Goal: Task Accomplishment & Management: Use online tool/utility

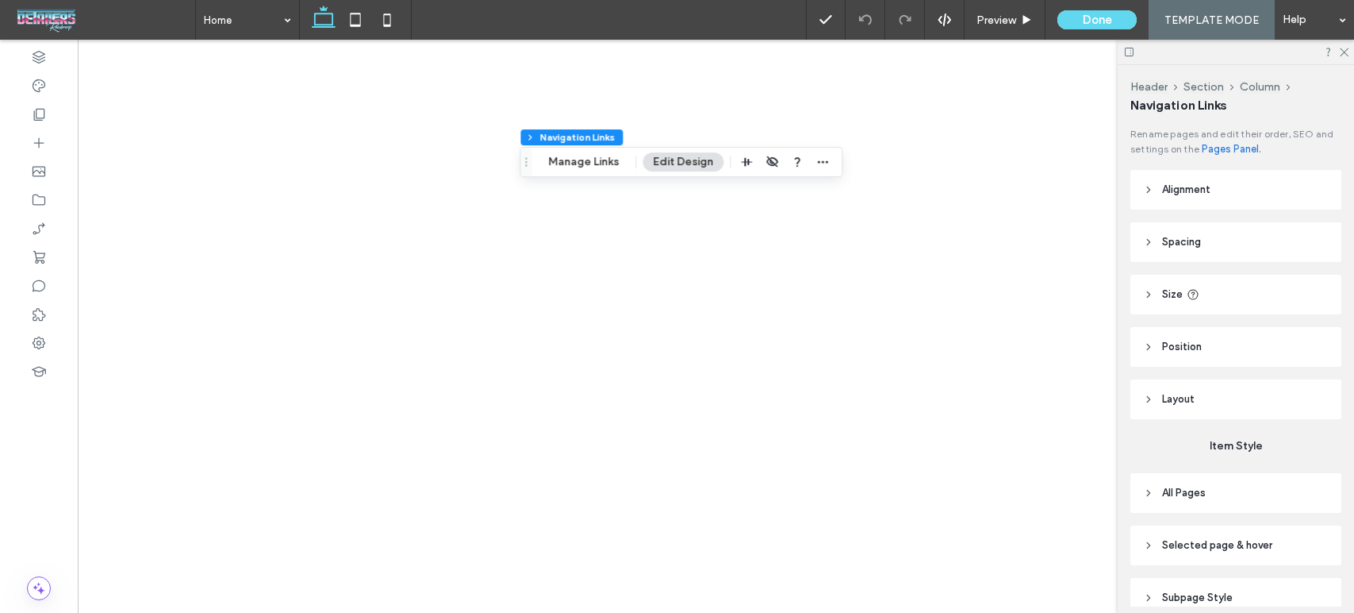
click at [1343, 50] on icon at bounding box center [1344, 51] width 10 height 10
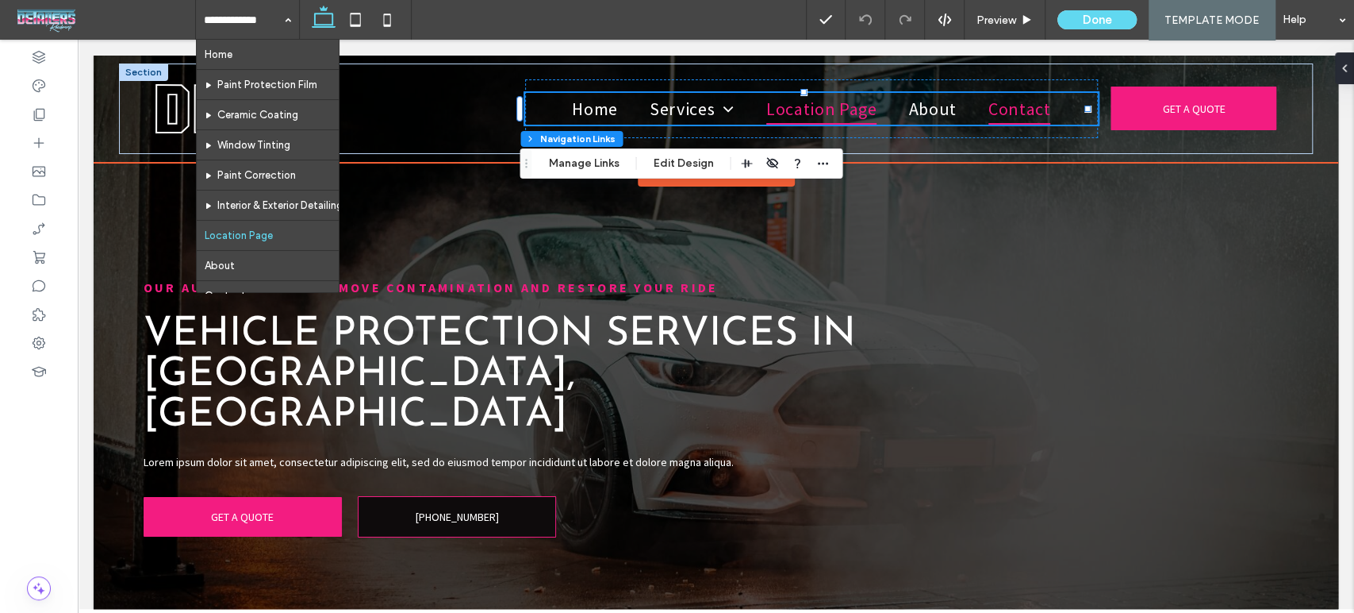
click at [1049, 102] on link "Contact" at bounding box center [1020, 109] width 94 height 33
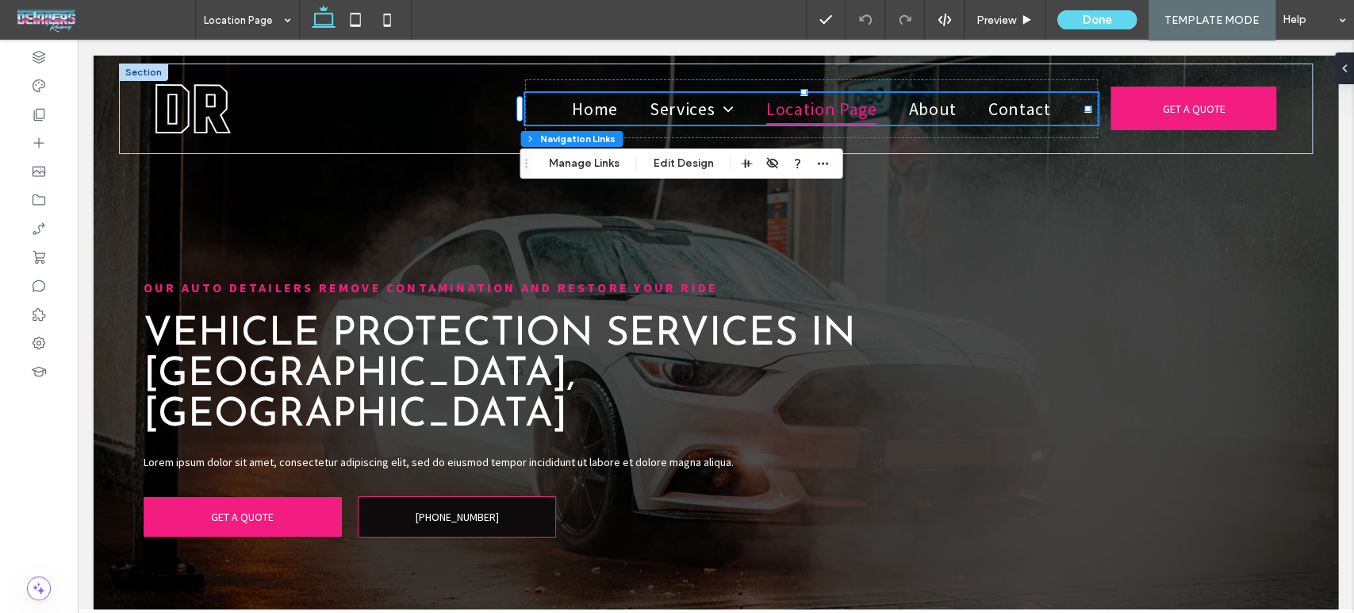
click at [693, 150] on div "Header Section Column Navigation Links Manage Links Edit Design" at bounding box center [681, 163] width 323 height 30
click at [694, 174] on div "Header Section Column Navigation Links Manage Links Edit Design" at bounding box center [681, 163] width 323 height 30
click at [693, 159] on button "Edit Design" at bounding box center [683, 163] width 81 height 19
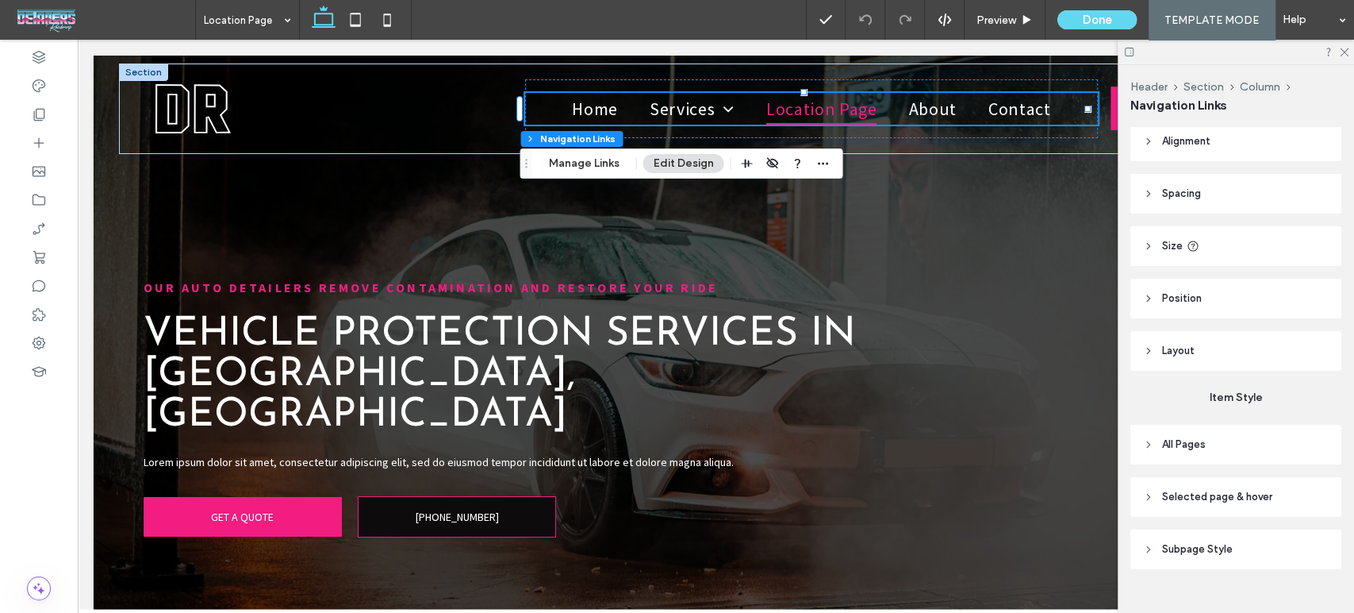
scroll to position [74, 0]
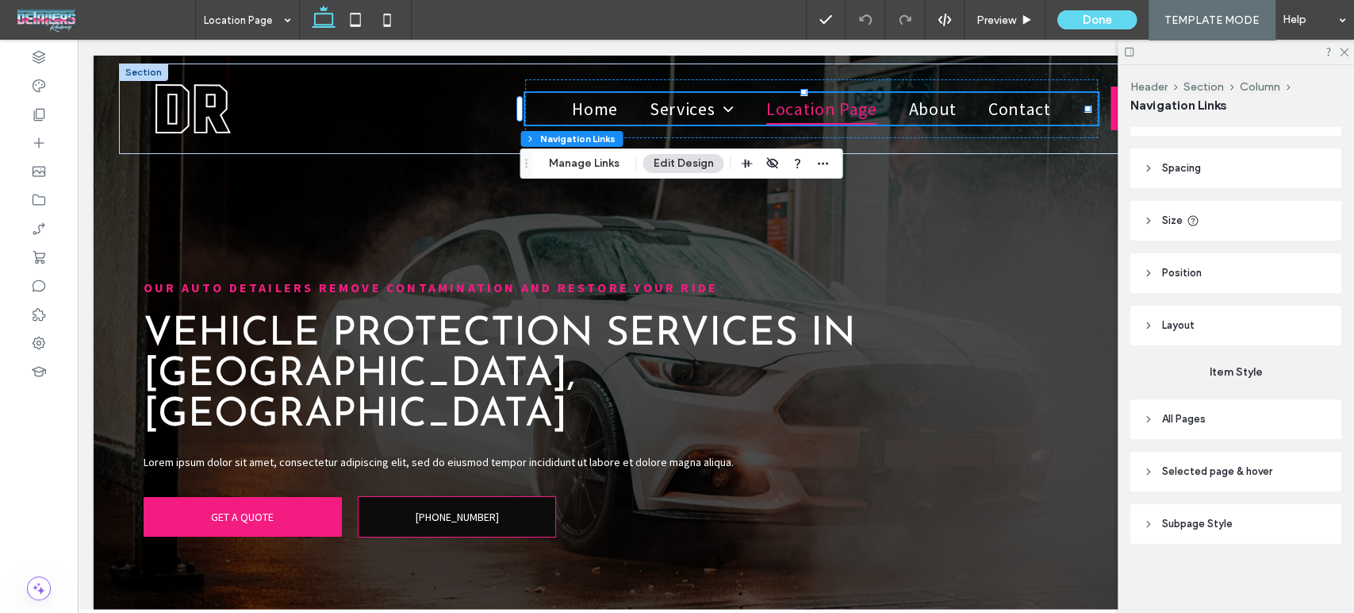
click at [1219, 424] on header "All Pages" at bounding box center [1236, 419] width 211 height 40
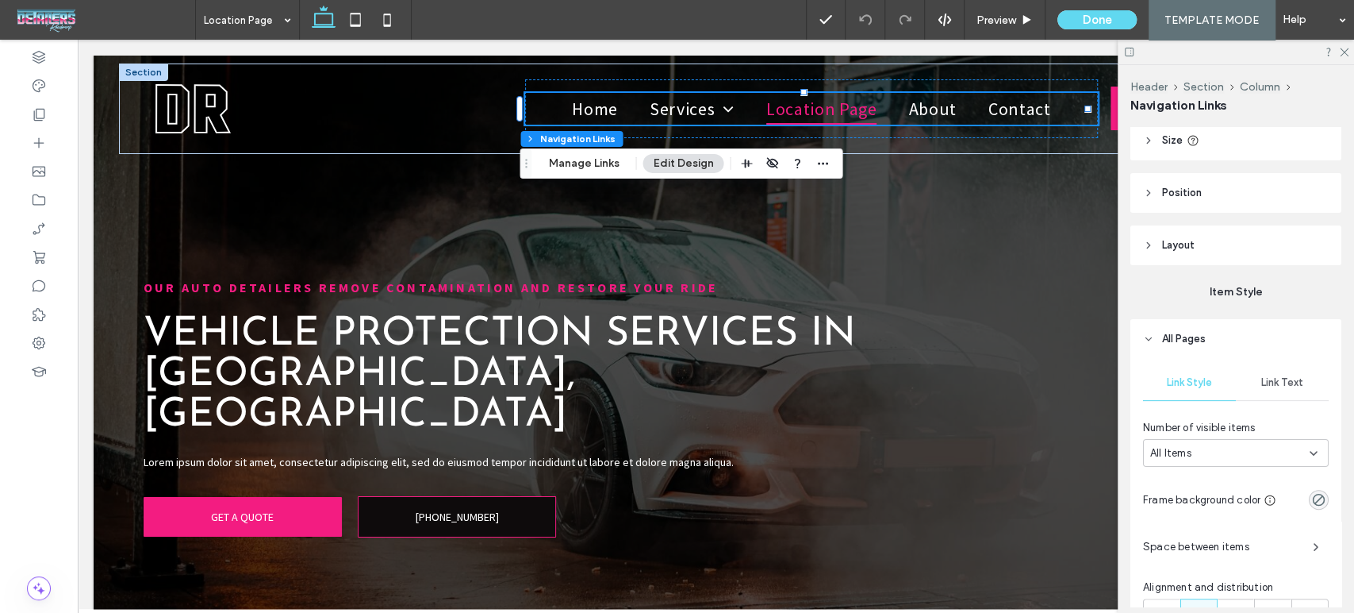
scroll to position [250, 0]
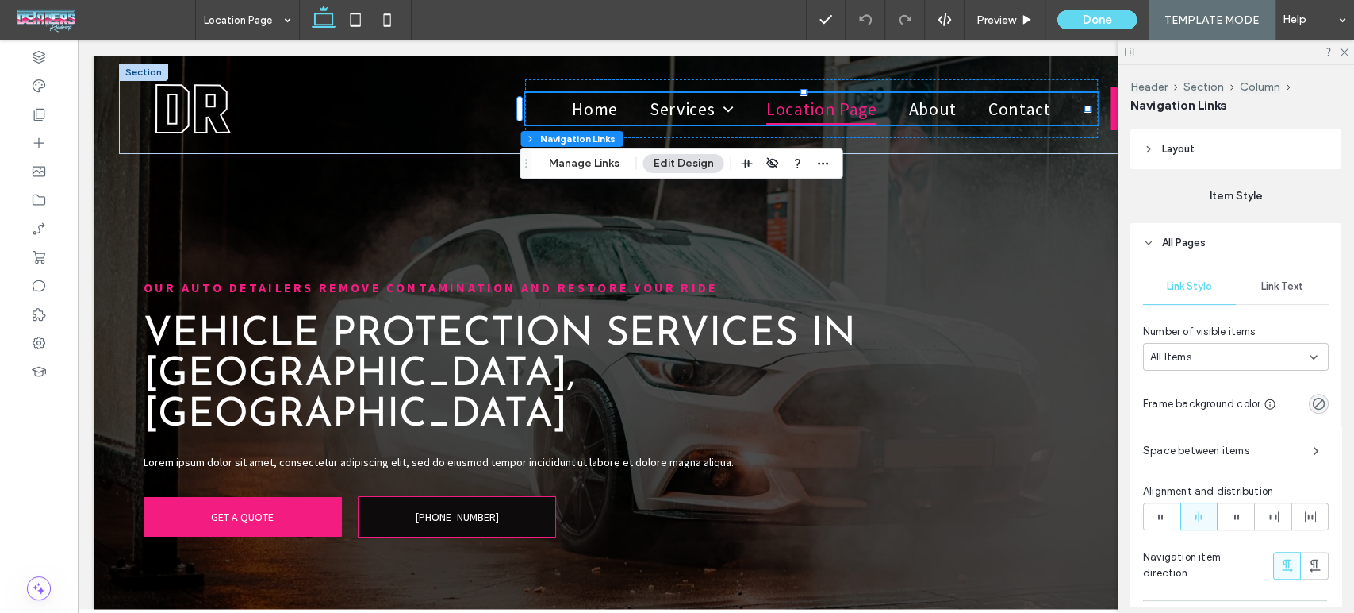
click at [1265, 277] on div "Link Text" at bounding box center [1282, 286] width 93 height 35
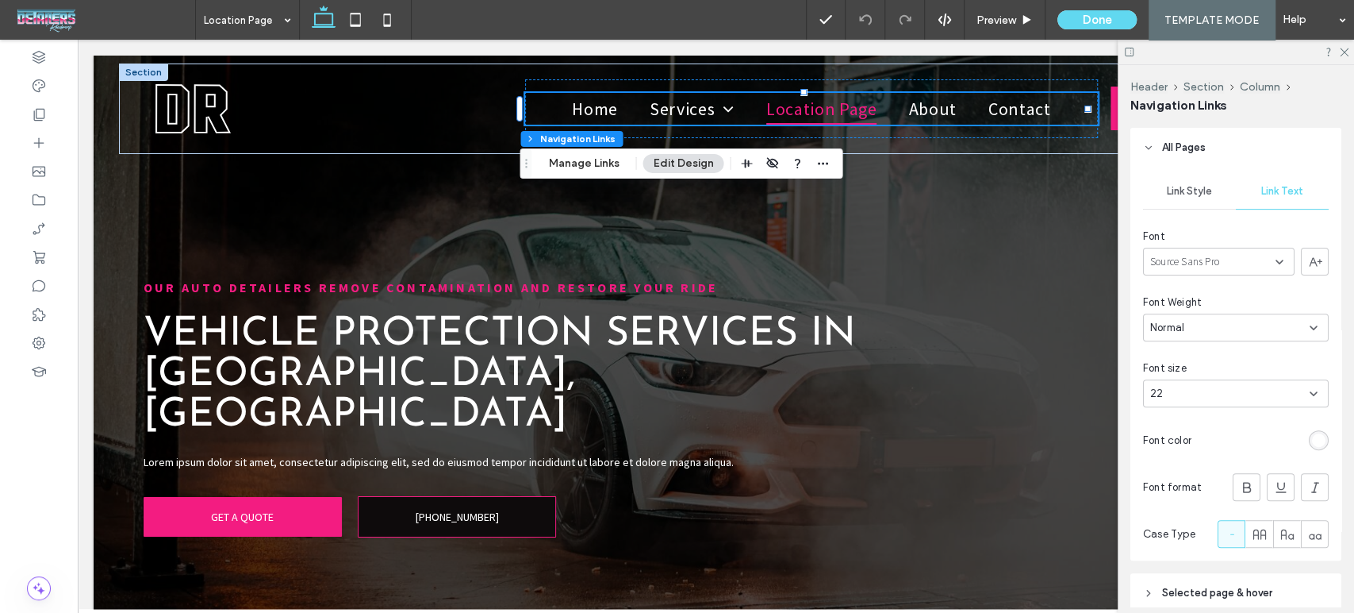
scroll to position [467, 0]
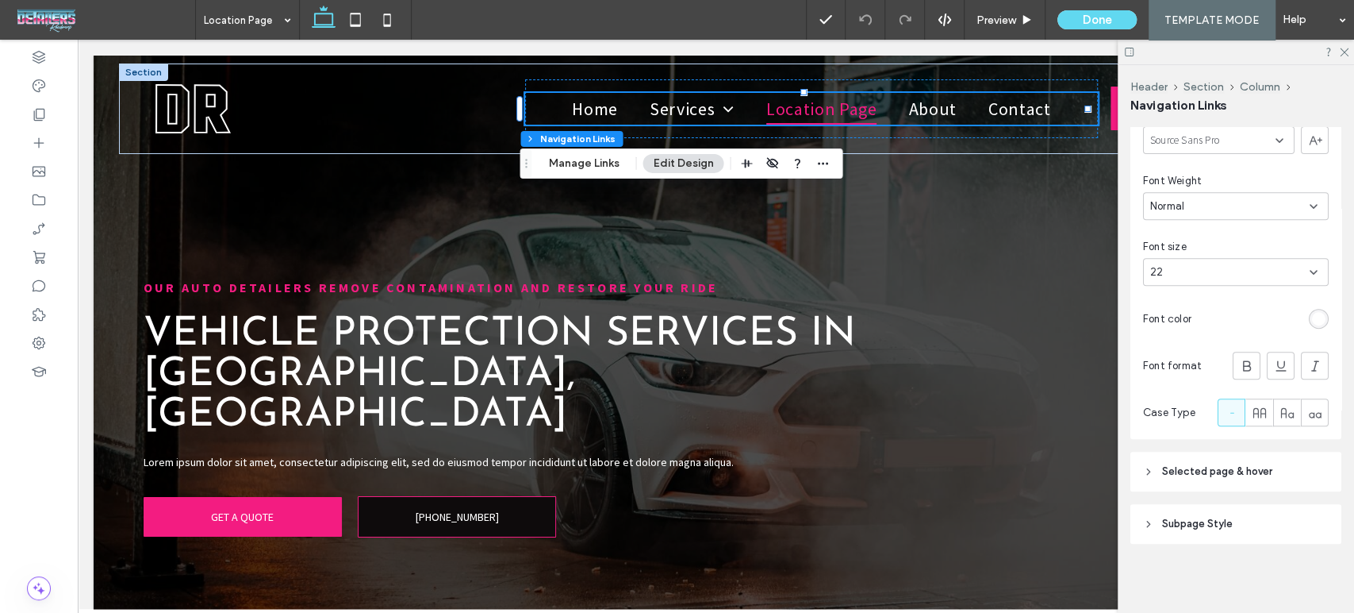
click at [1235, 403] on div at bounding box center [1232, 412] width 26 height 26
click at [1252, 417] on icon at bounding box center [1260, 413] width 16 height 16
type input "*"
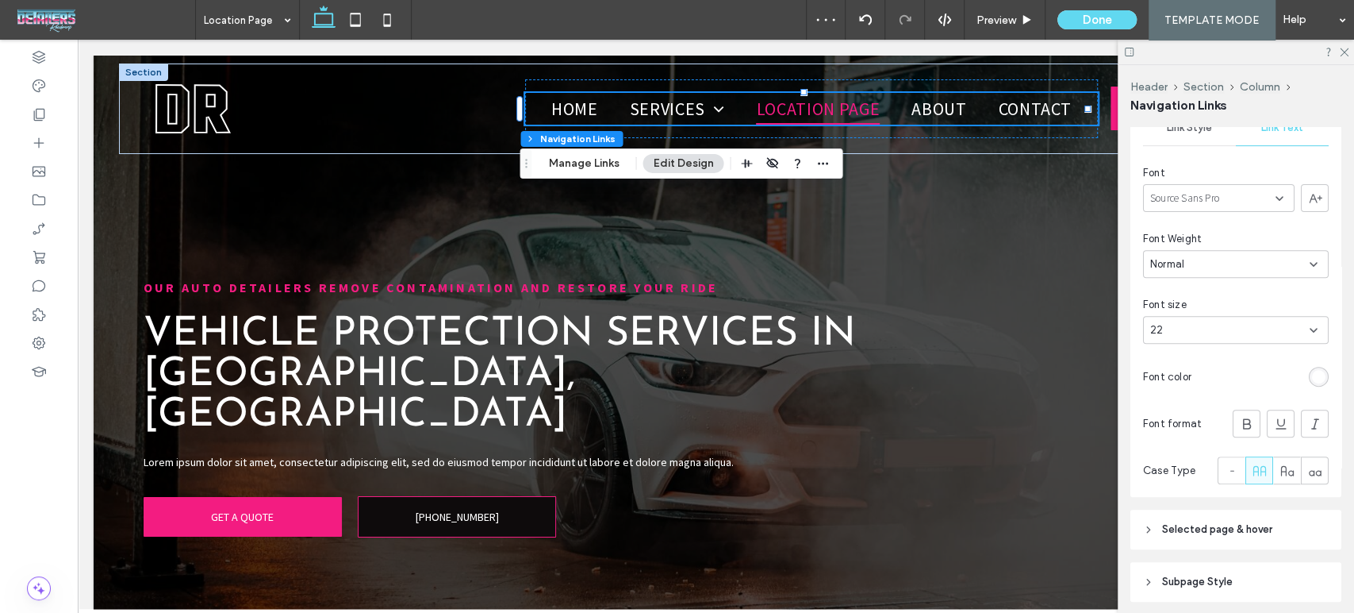
scroll to position [378, 0]
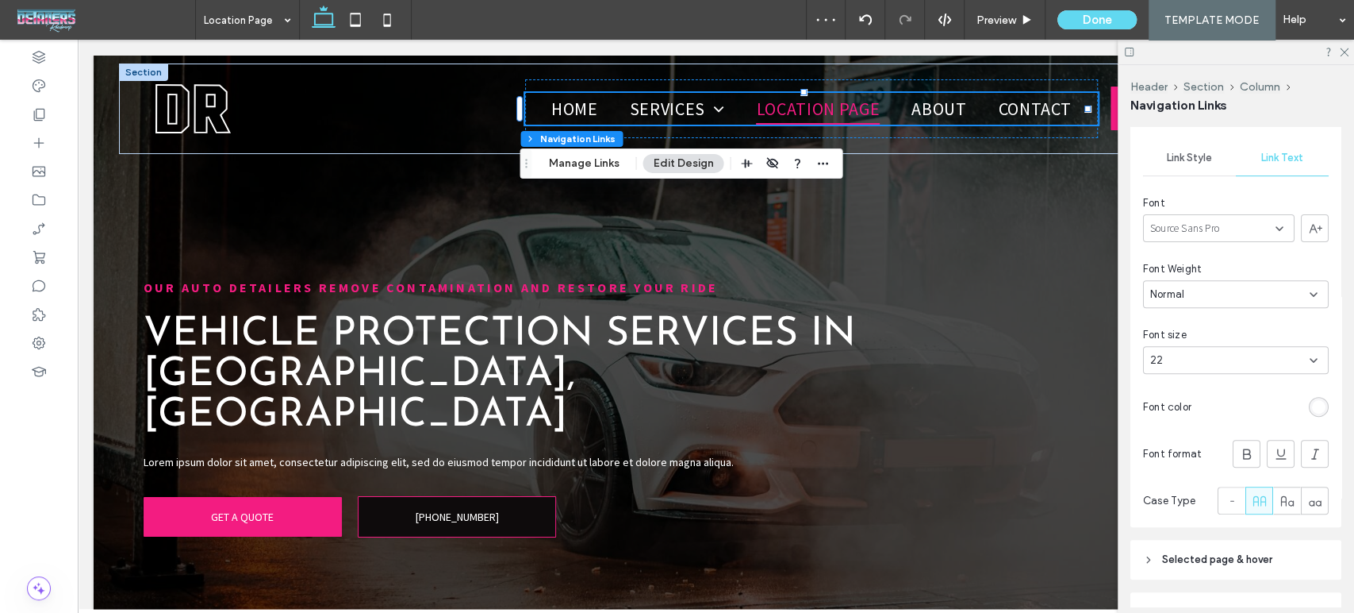
click at [1273, 357] on div "22" at bounding box center [1226, 360] width 152 height 16
click at [1239, 356] on div "22" at bounding box center [1226, 360] width 152 height 16
type input "**"
type input "*"
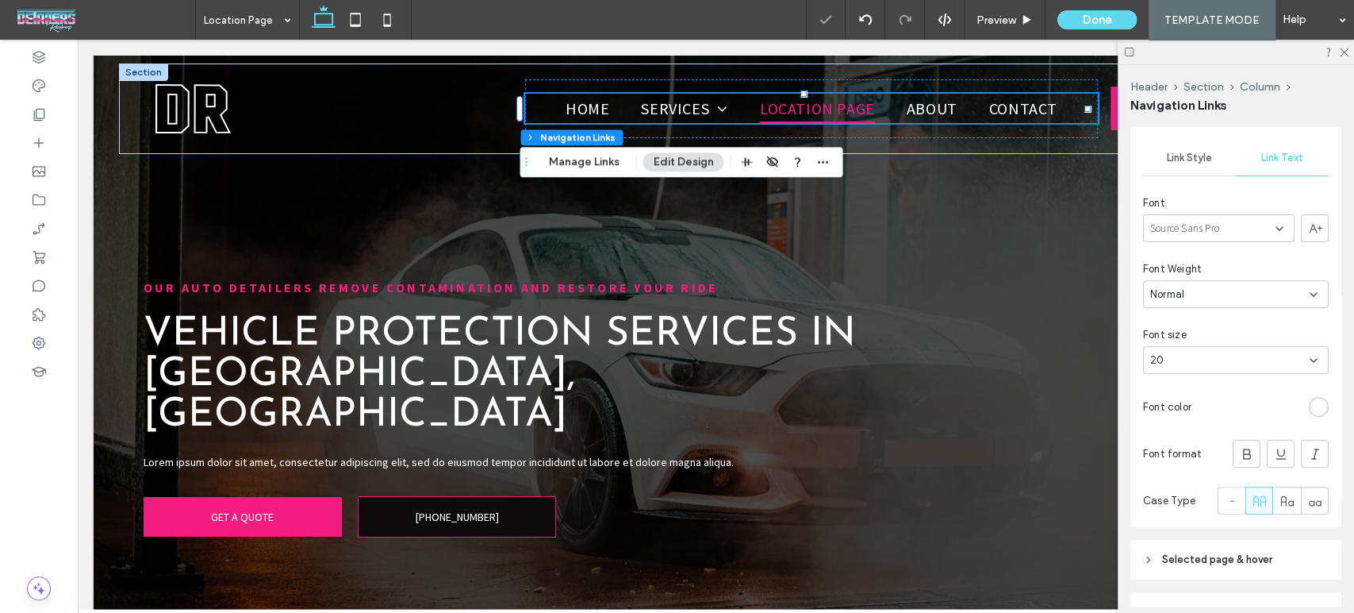
type input "*"
click at [1239, 356] on div "20" at bounding box center [1226, 360] width 152 height 16
type input "**"
type input "*"
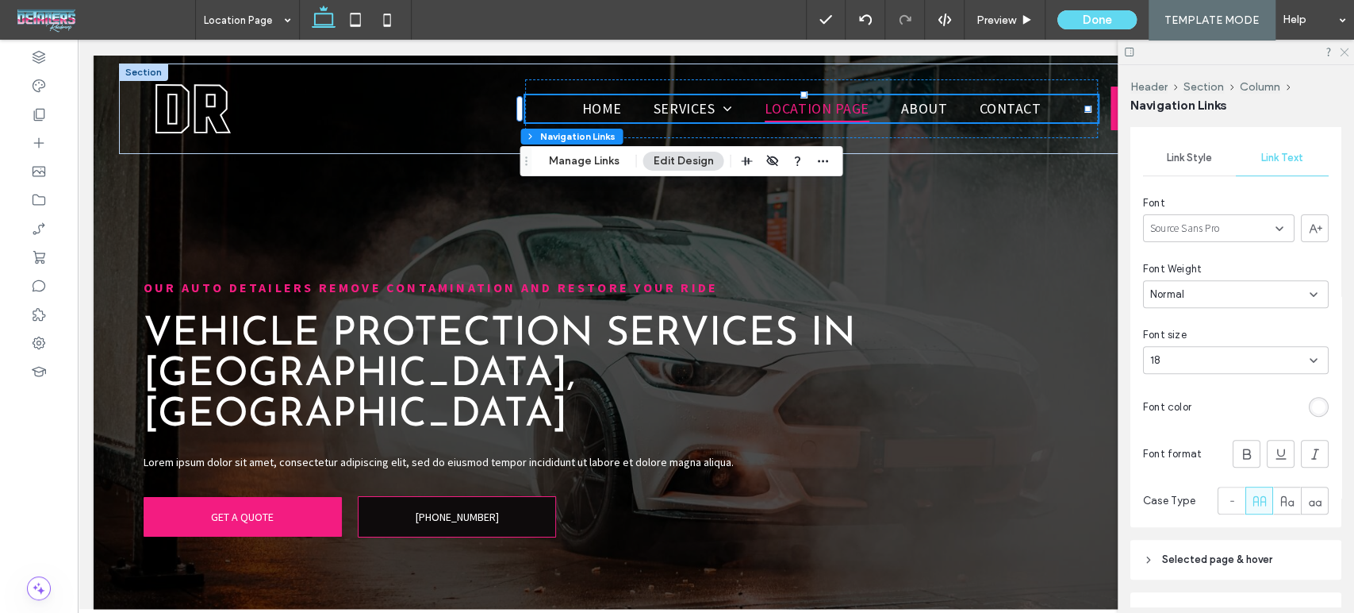
click at [1342, 56] on icon at bounding box center [1344, 51] width 10 height 10
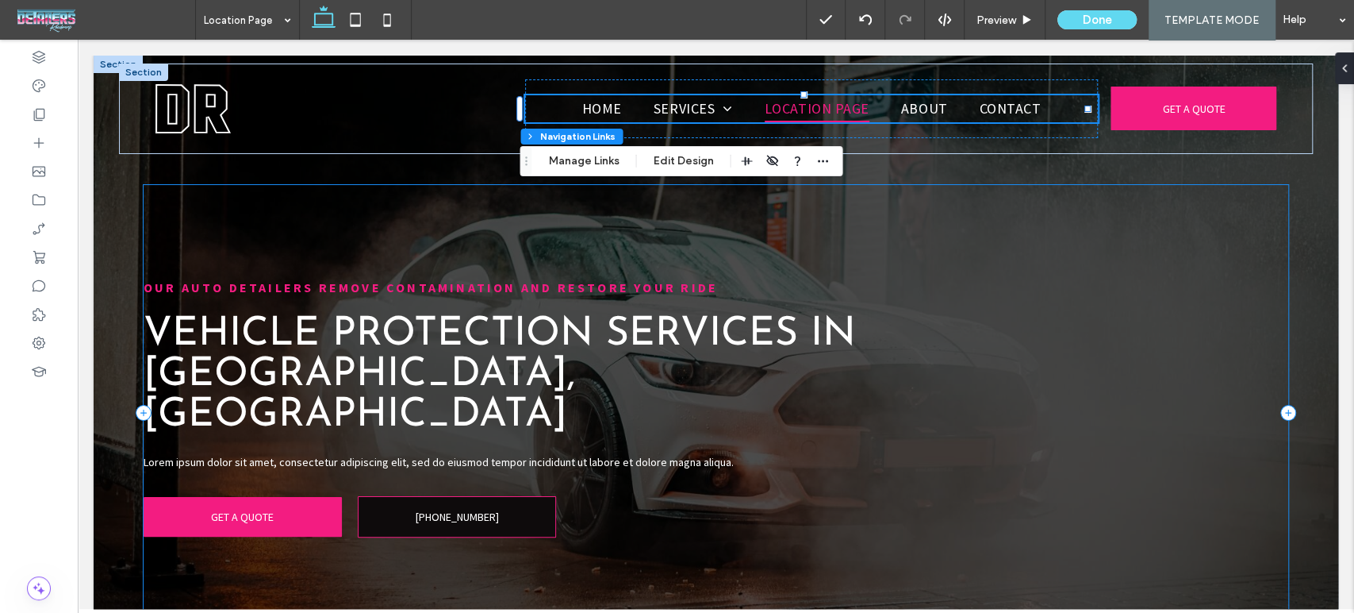
click at [1182, 401] on div "OUR AUTO DETAILERS REMOVE CONTAMINATION AND RESTORE YOUR RIDE Vehicle Protectio…" at bounding box center [717, 412] width 1146 height 455
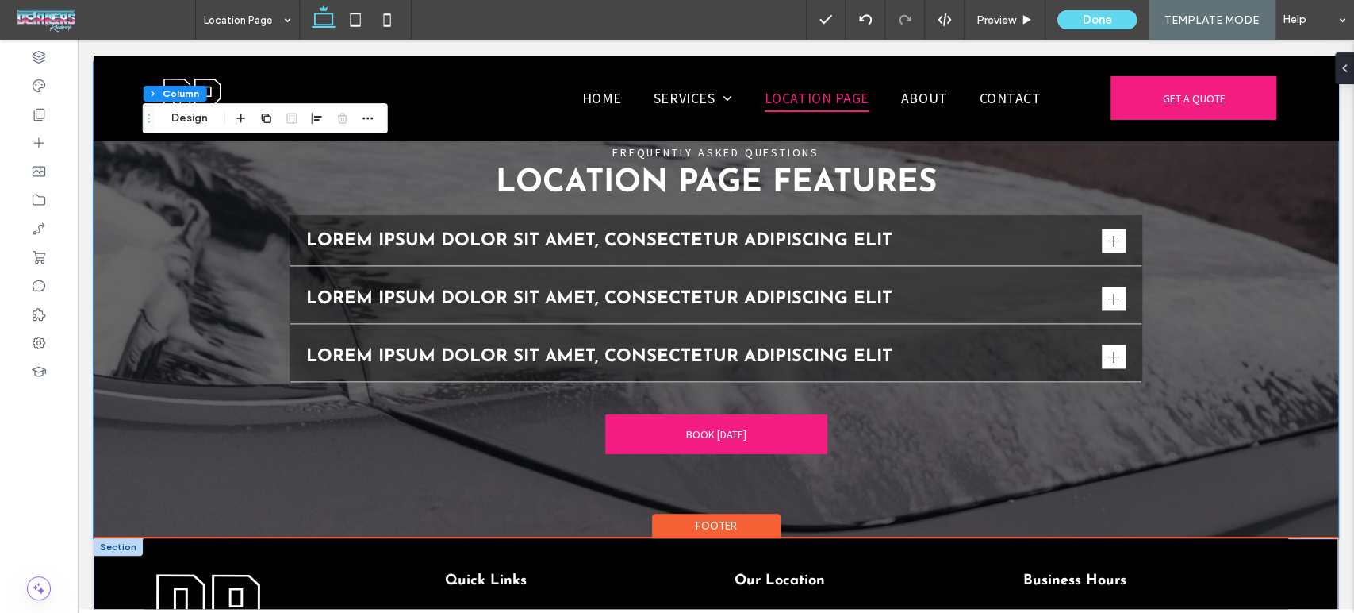
scroll to position [1582, 0]
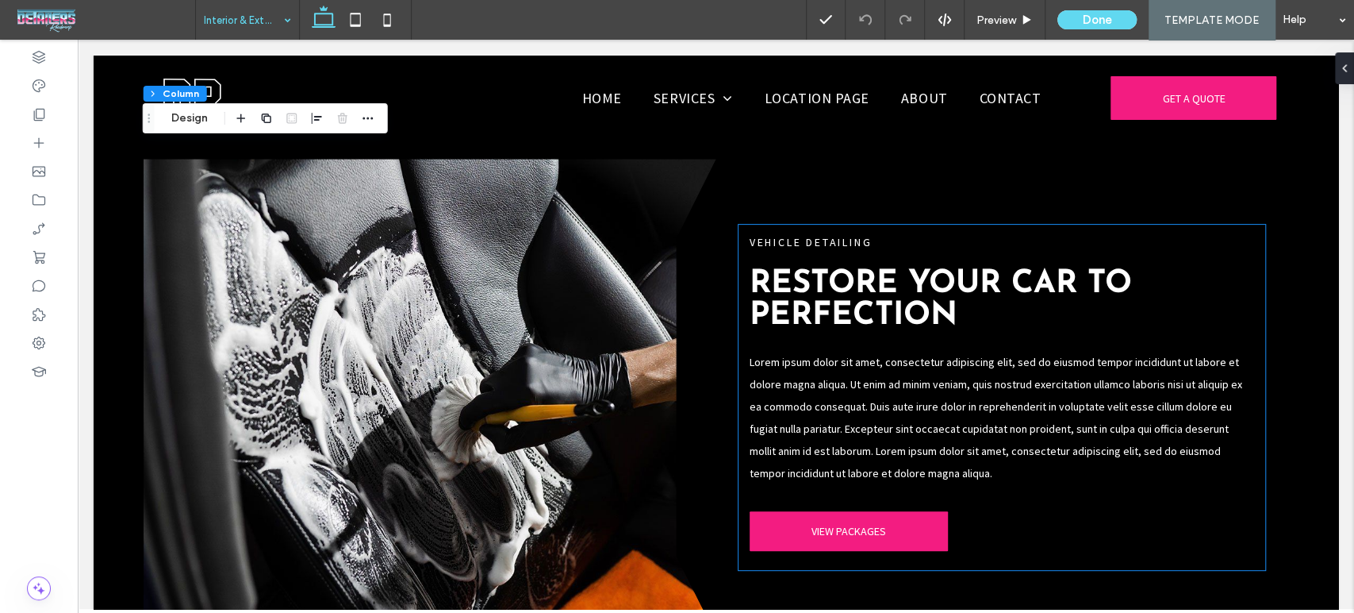
scroll to position [4319, 0]
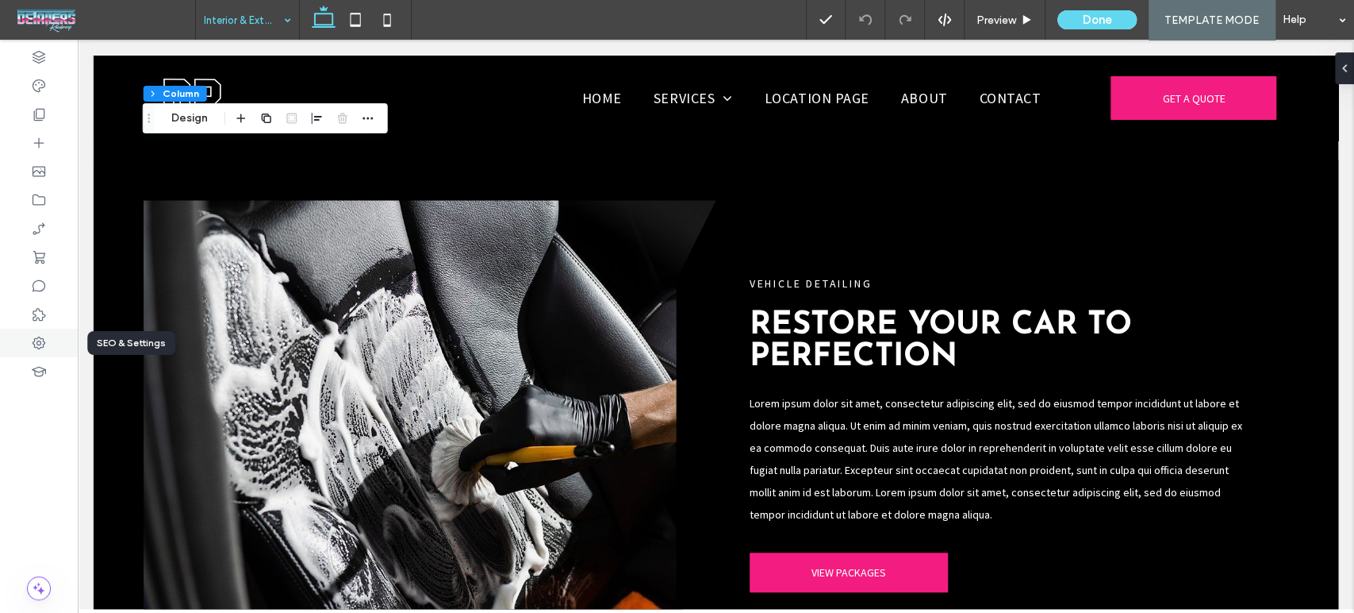
click at [43, 343] on icon at bounding box center [39, 343] width 16 height 16
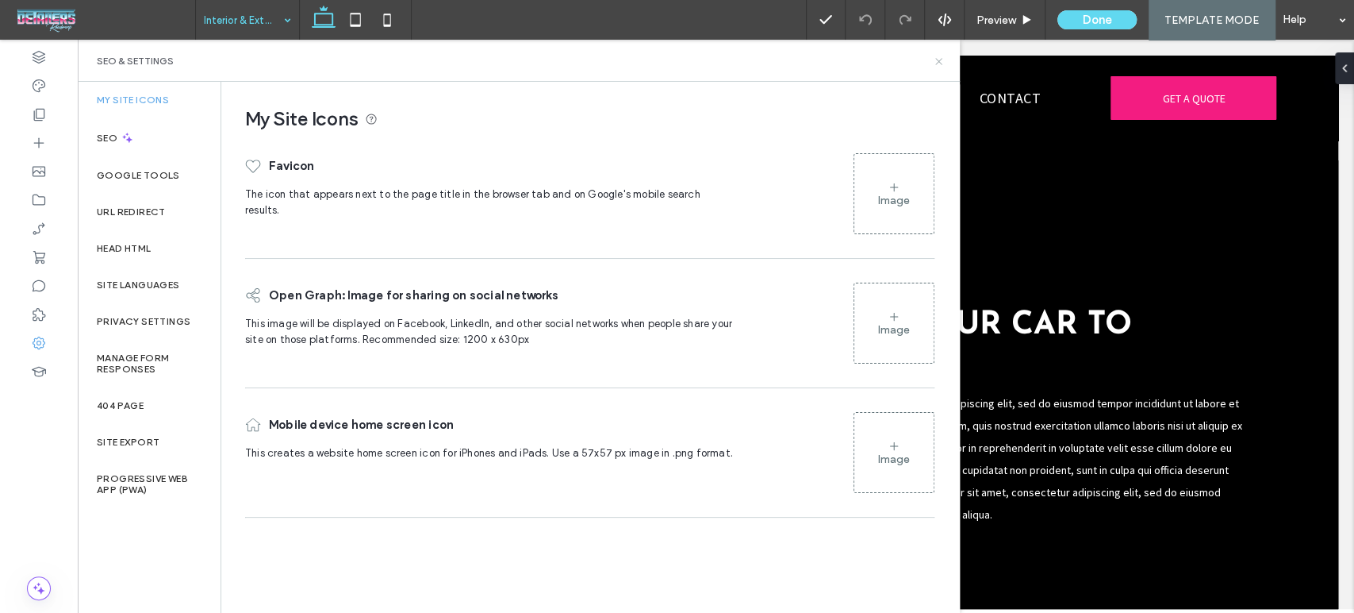
click at [933, 62] on icon at bounding box center [939, 62] width 12 height 12
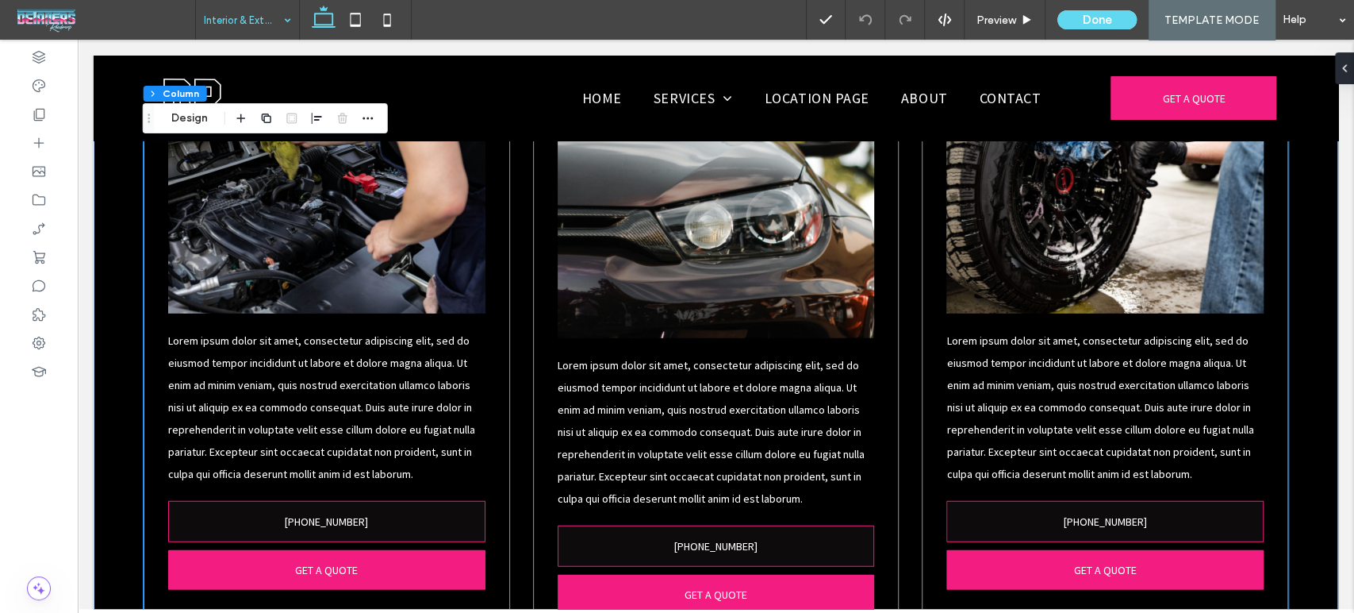
scroll to position [3191, 0]
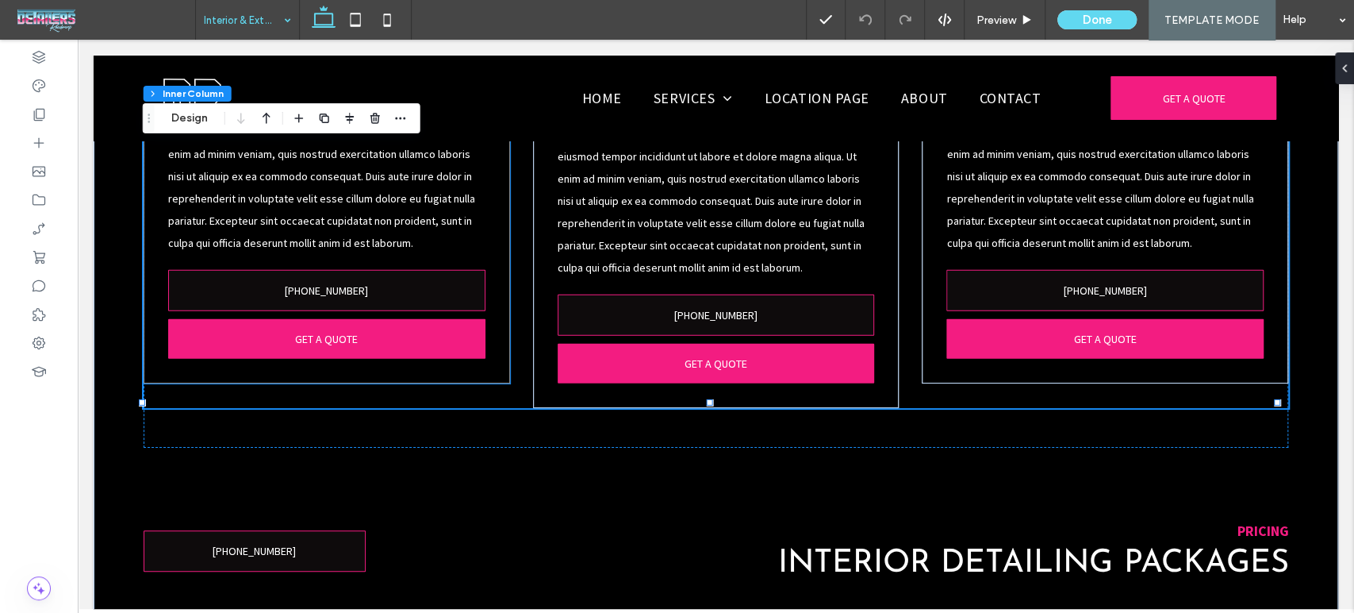
click at [484, 362] on div "Engine Detailing PRICES VARY Lorem ipsum dolor sit amet, consectetur adipiscing…" at bounding box center [327, 58] width 367 height 650
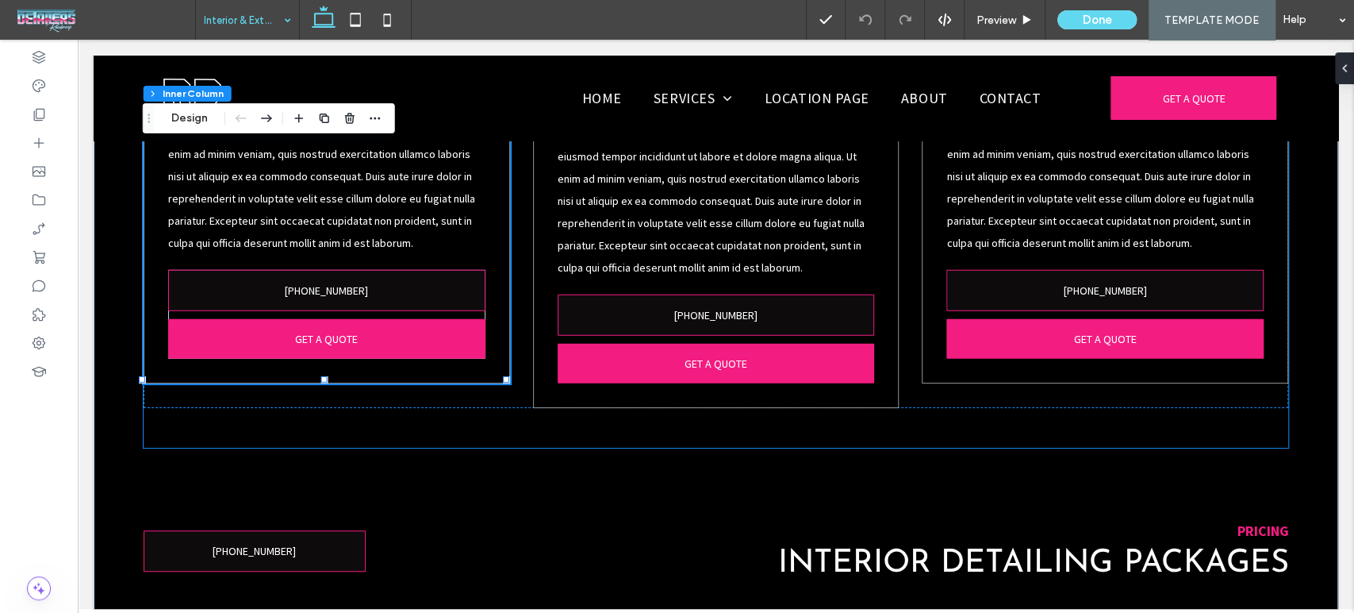
click at [1030, 417] on div "Add-On Exterior Detailing Services (414) 310-7103 Engine Detailing PRICES VARY …" at bounding box center [717, 29] width 1146 height 838
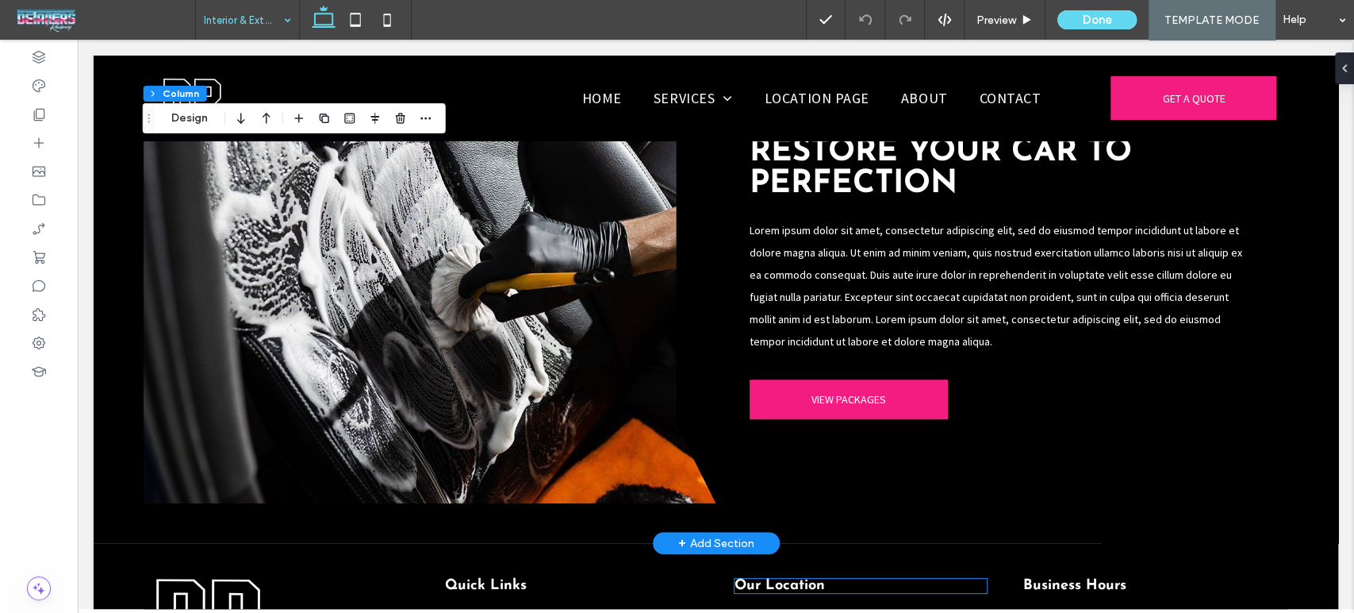
scroll to position [4690, 0]
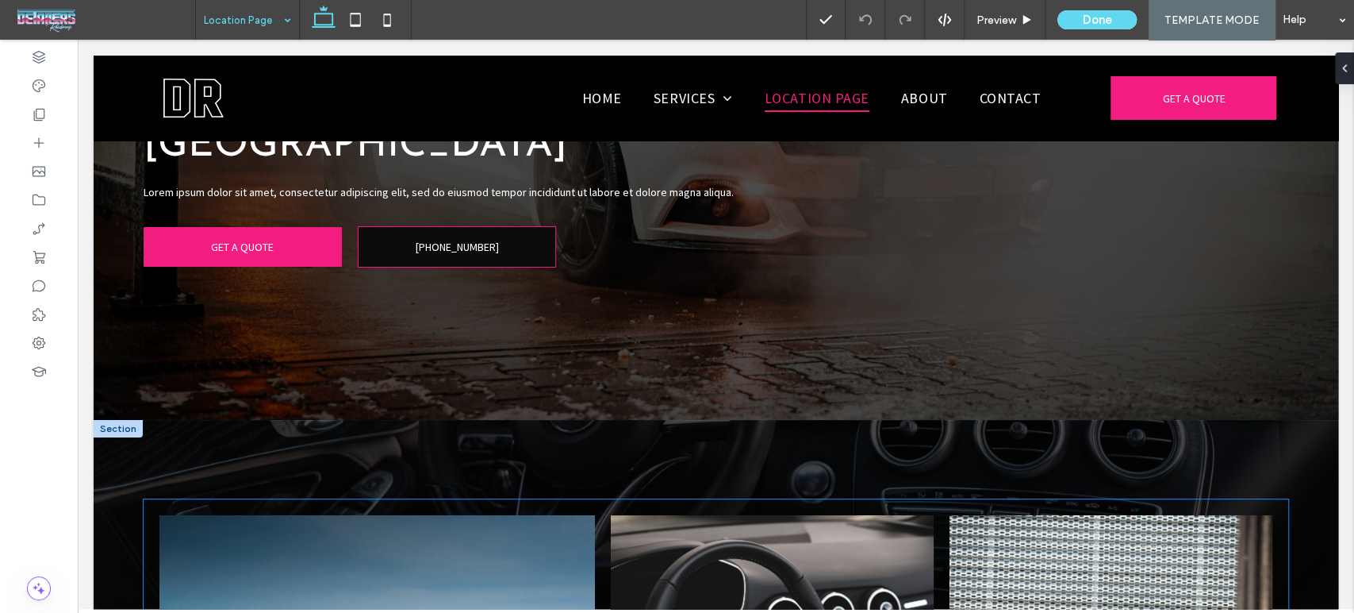
scroll to position [260, 0]
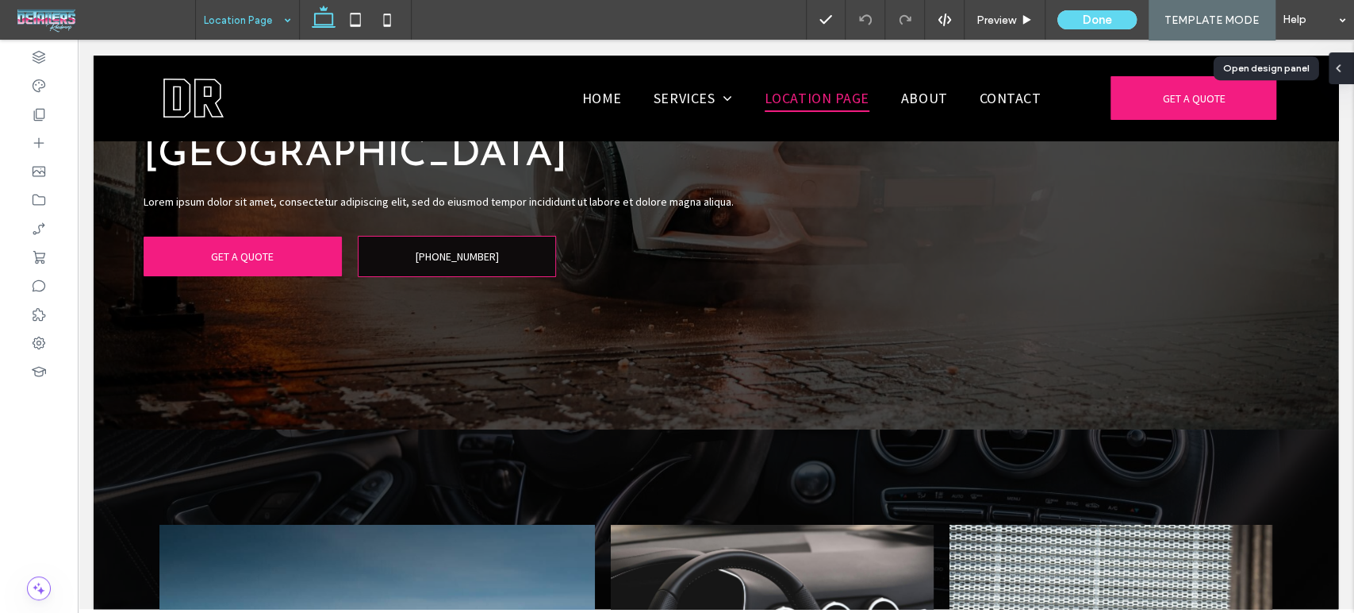
click at [1352, 62] on div at bounding box center [1341, 68] width 25 height 32
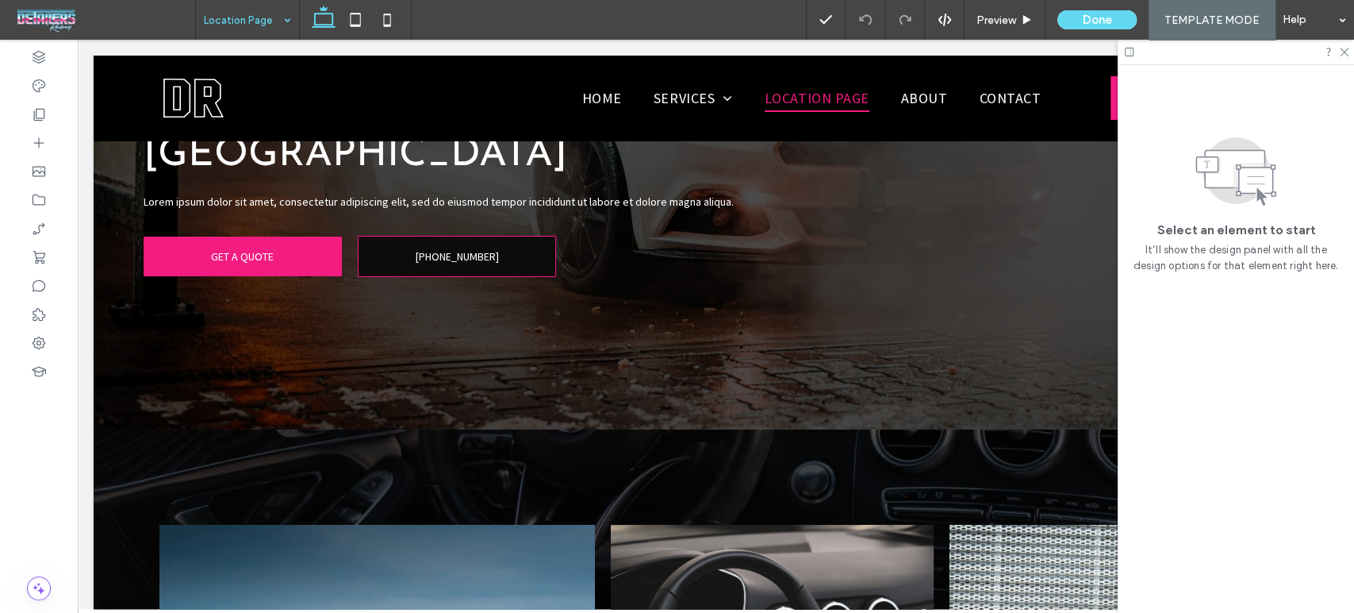
click at [1339, 57] on div at bounding box center [1236, 52] width 236 height 25
click at [1342, 52] on icon at bounding box center [1344, 51] width 10 height 10
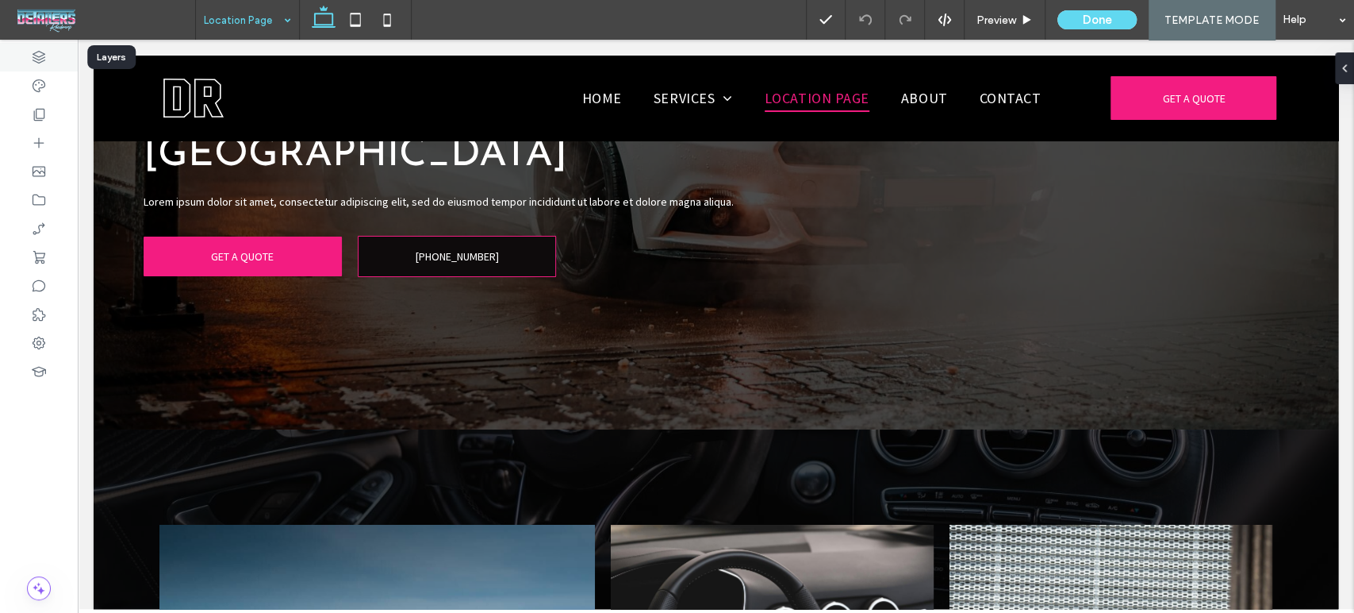
click at [25, 60] on div at bounding box center [39, 57] width 78 height 29
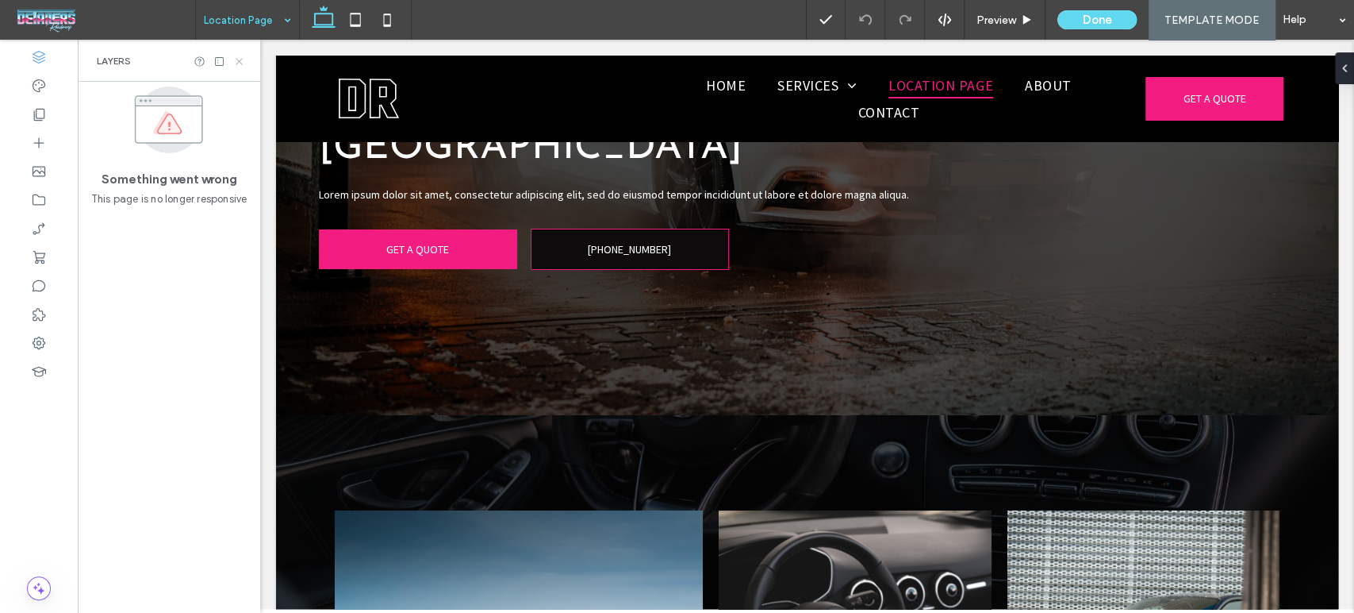
click at [241, 63] on use at bounding box center [239, 61] width 6 height 6
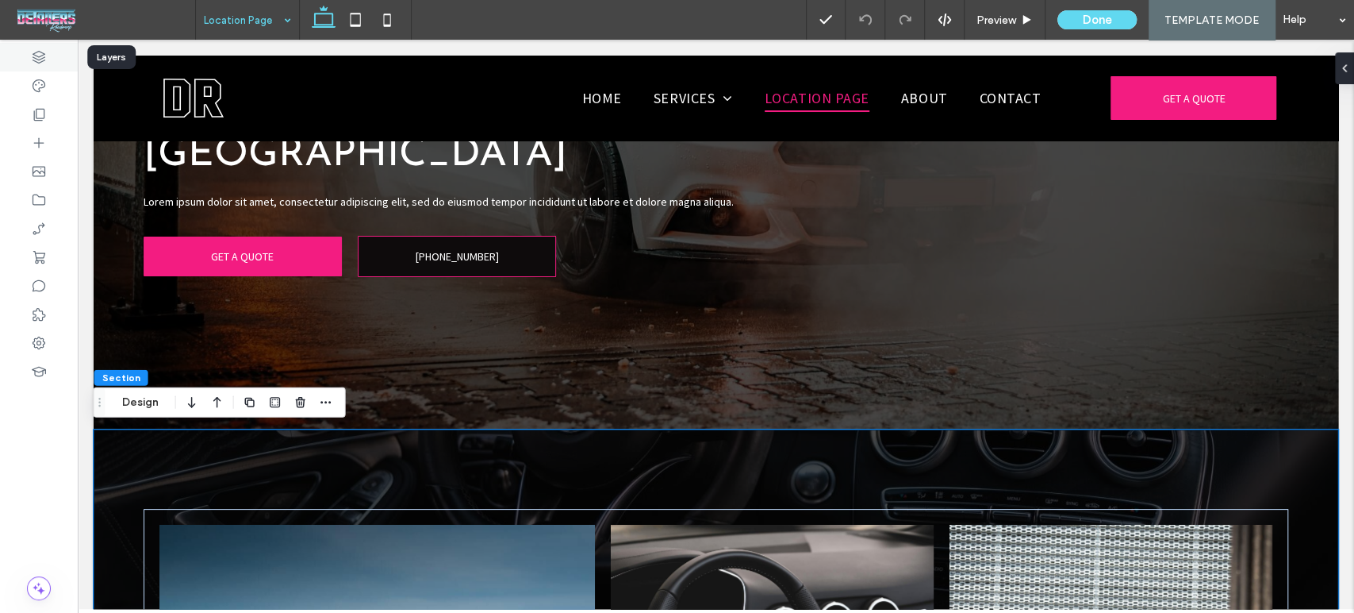
click at [40, 56] on use at bounding box center [39, 57] width 13 height 13
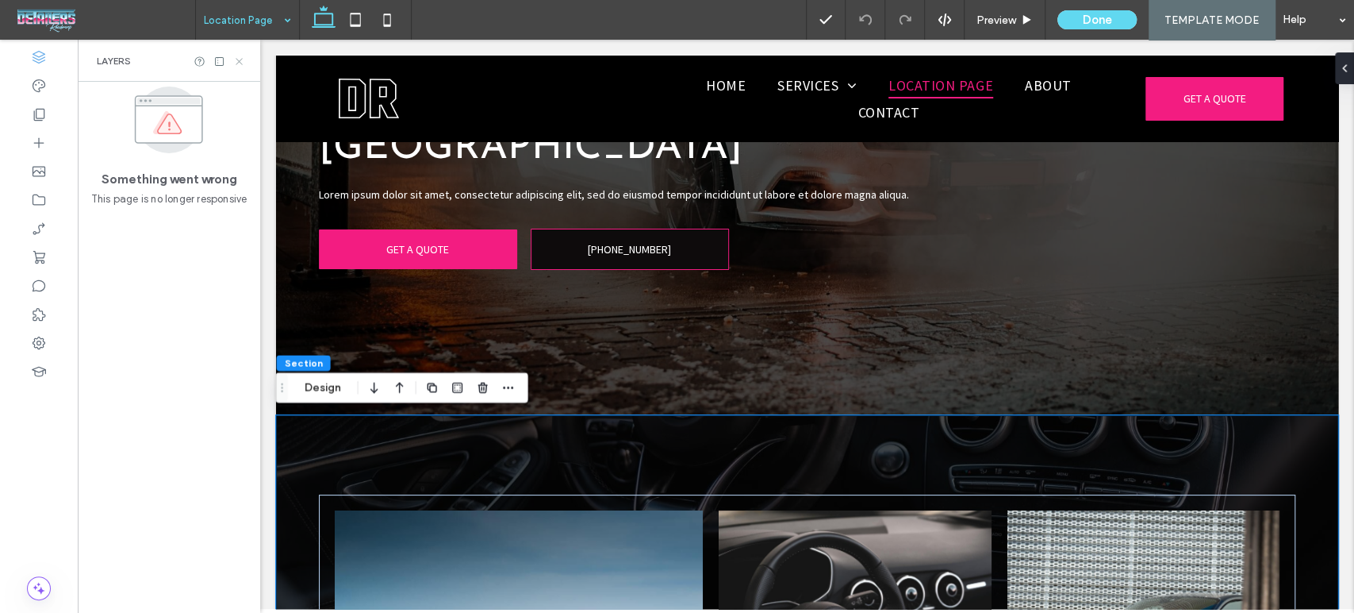
click at [238, 63] on icon at bounding box center [239, 62] width 12 height 12
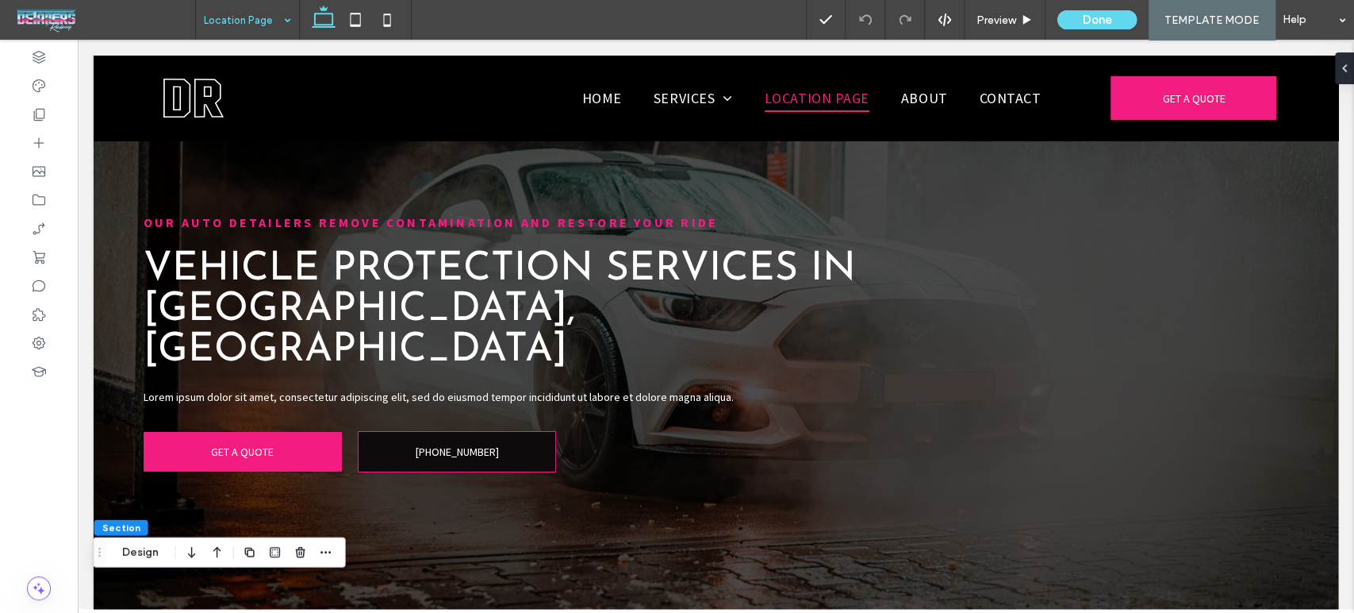
scroll to position [0, 0]
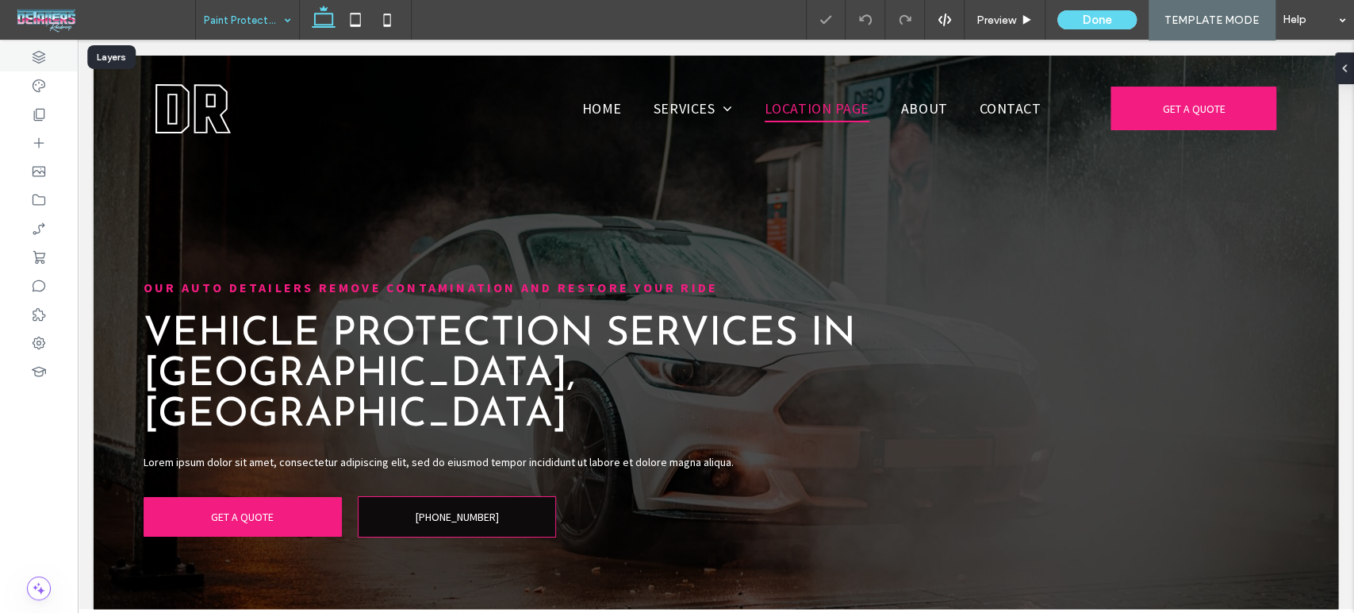
click at [32, 56] on icon at bounding box center [39, 57] width 16 height 16
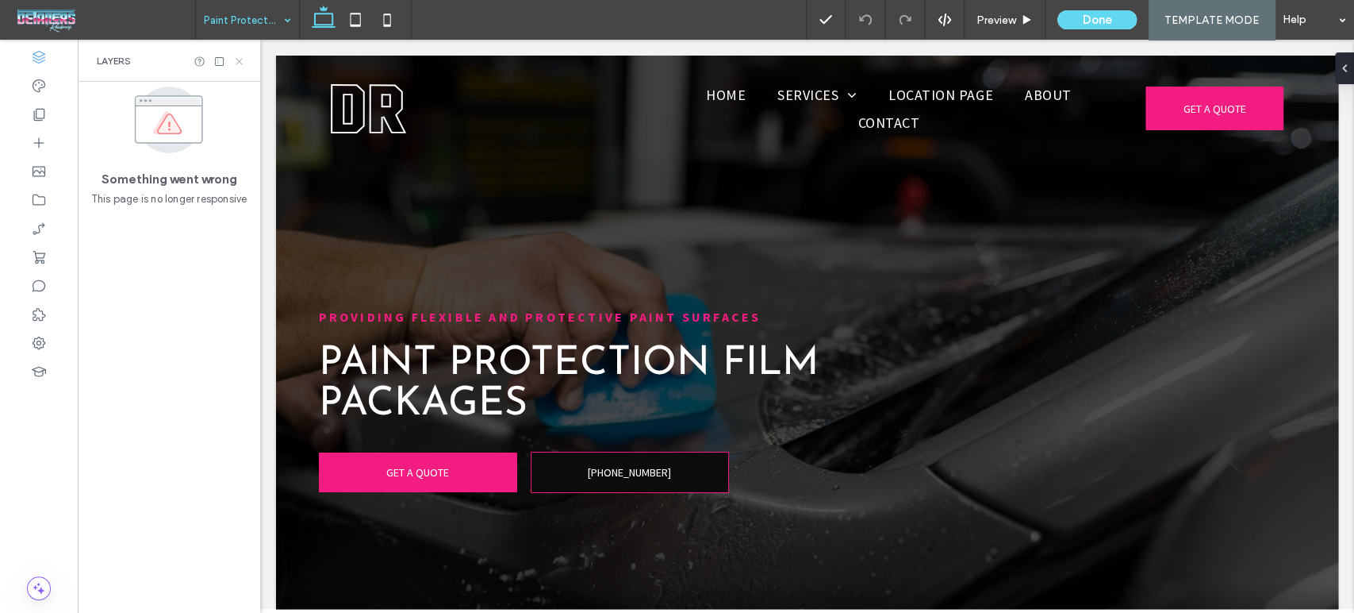
drag, startPoint x: 241, startPoint y: 60, endPoint x: 135, endPoint y: 21, distance: 112.9
click at [241, 60] on icon at bounding box center [239, 62] width 12 height 12
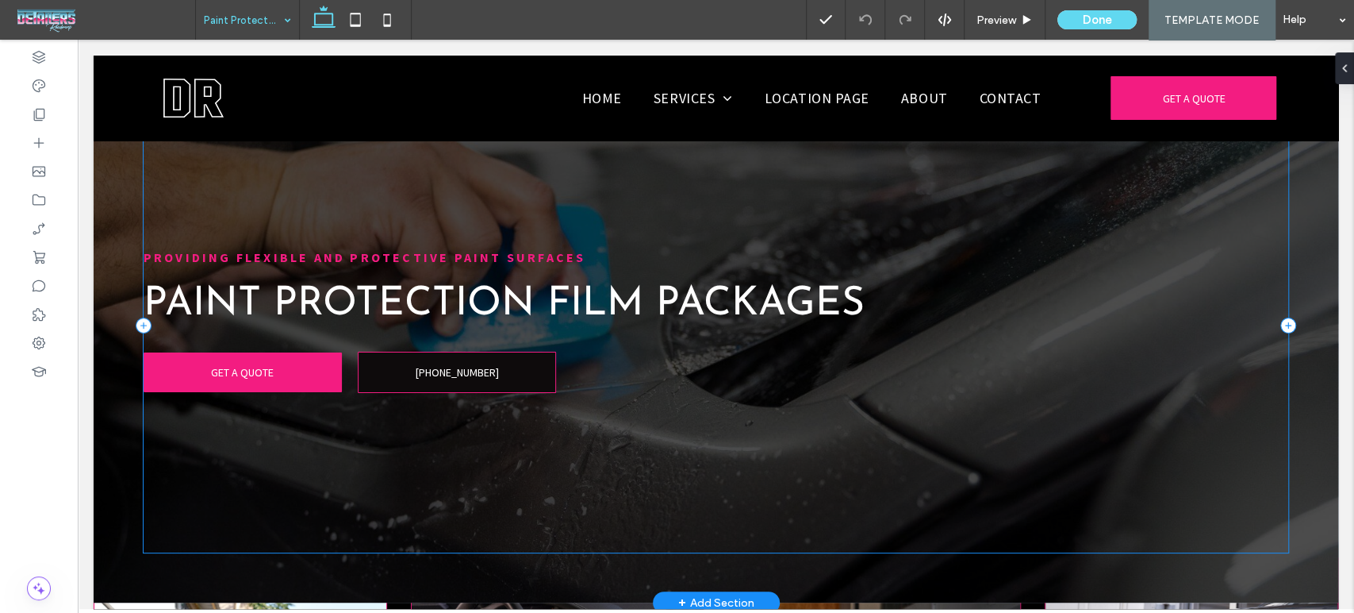
scroll to position [88, 0]
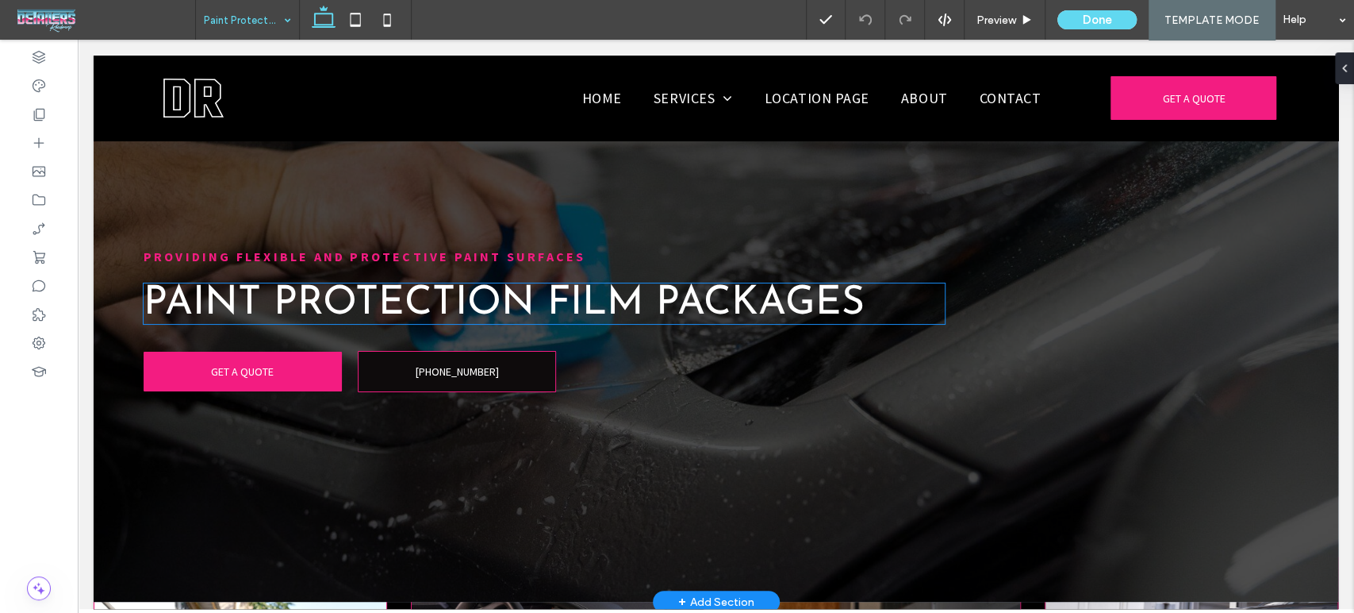
click at [455, 287] on span "Paint Protection Film Packages" at bounding box center [504, 303] width 721 height 40
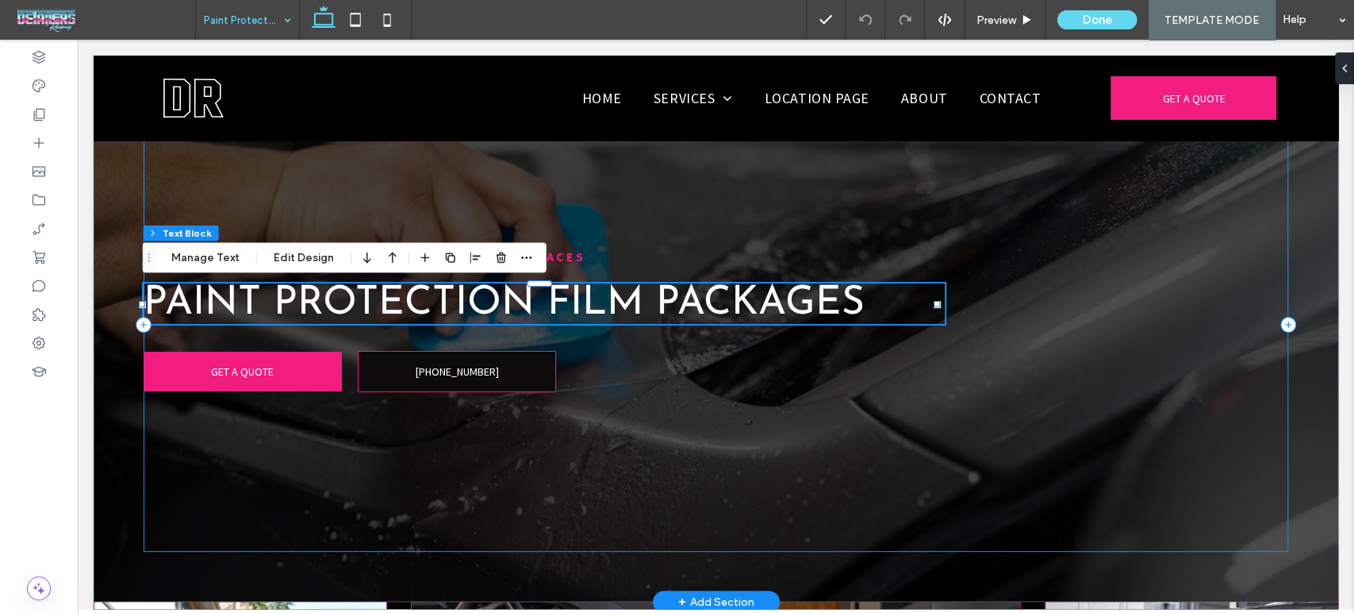
click at [409, 450] on div "PROVIDING FLEXIBLE AND PROTECTIVE PAINT SURFACES Paint Protection Film Packages…" at bounding box center [717, 324] width 1146 height 455
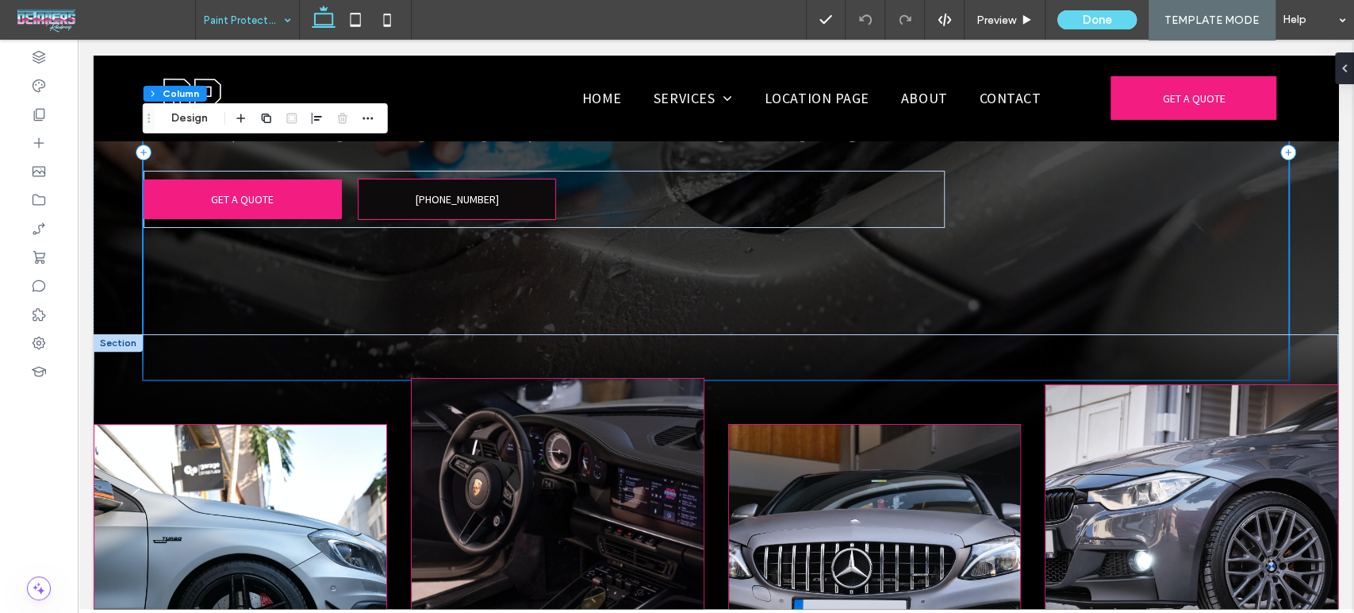
scroll to position [352, 0]
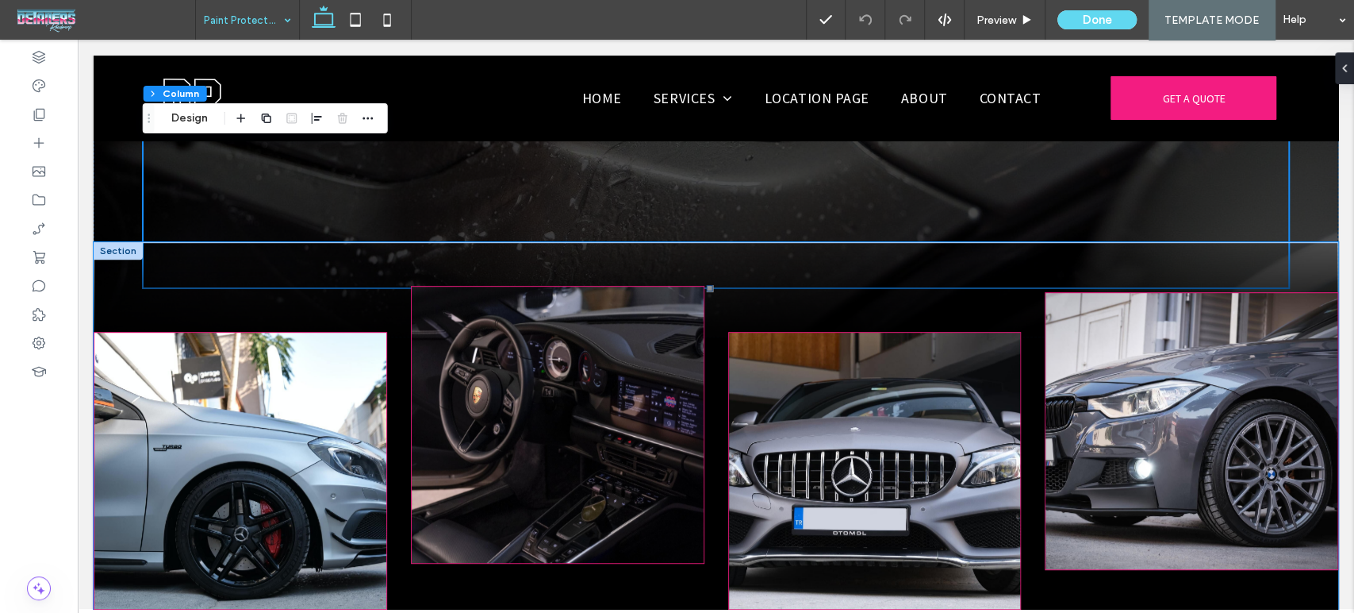
click at [509, 386] on img at bounding box center [558, 425] width 294 height 278
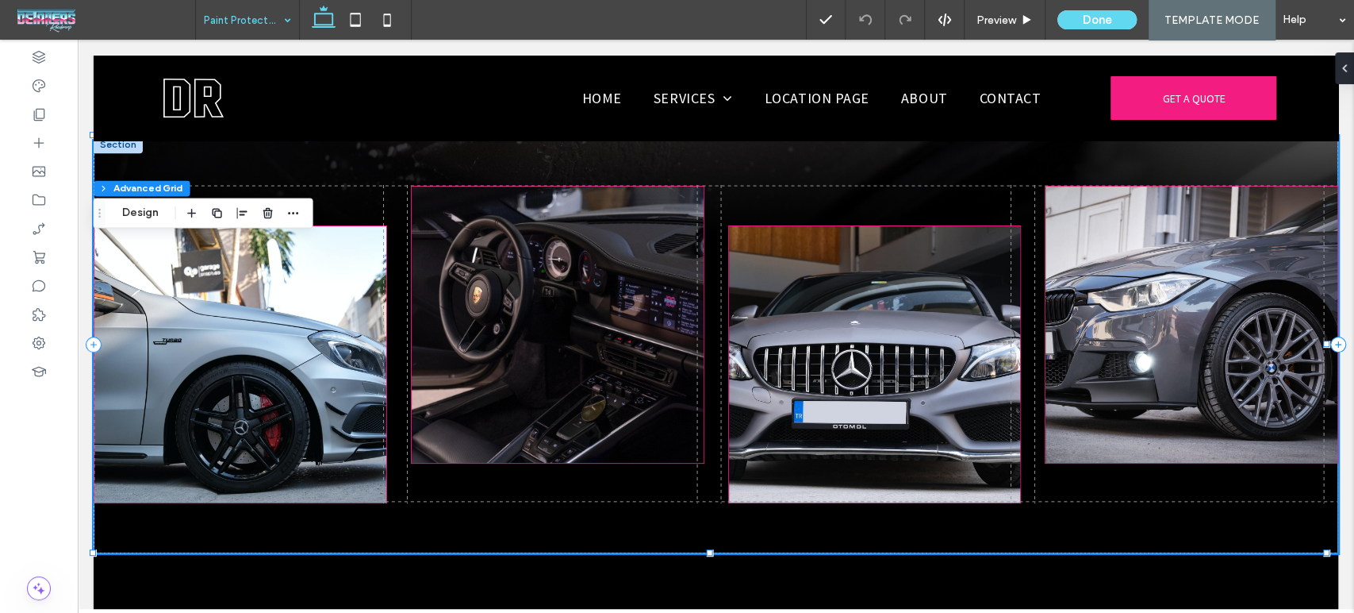
scroll to position [705, 0]
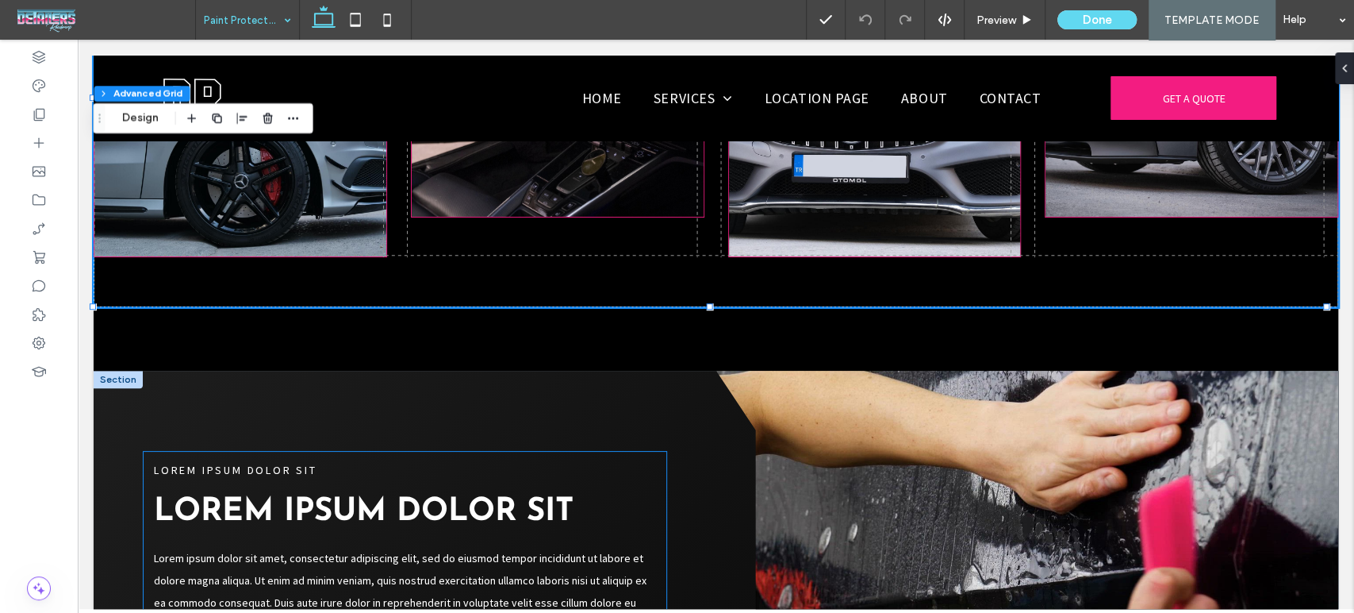
click at [582, 463] on p "Lorem ipsum dolor sit ﻿" at bounding box center [405, 470] width 502 height 14
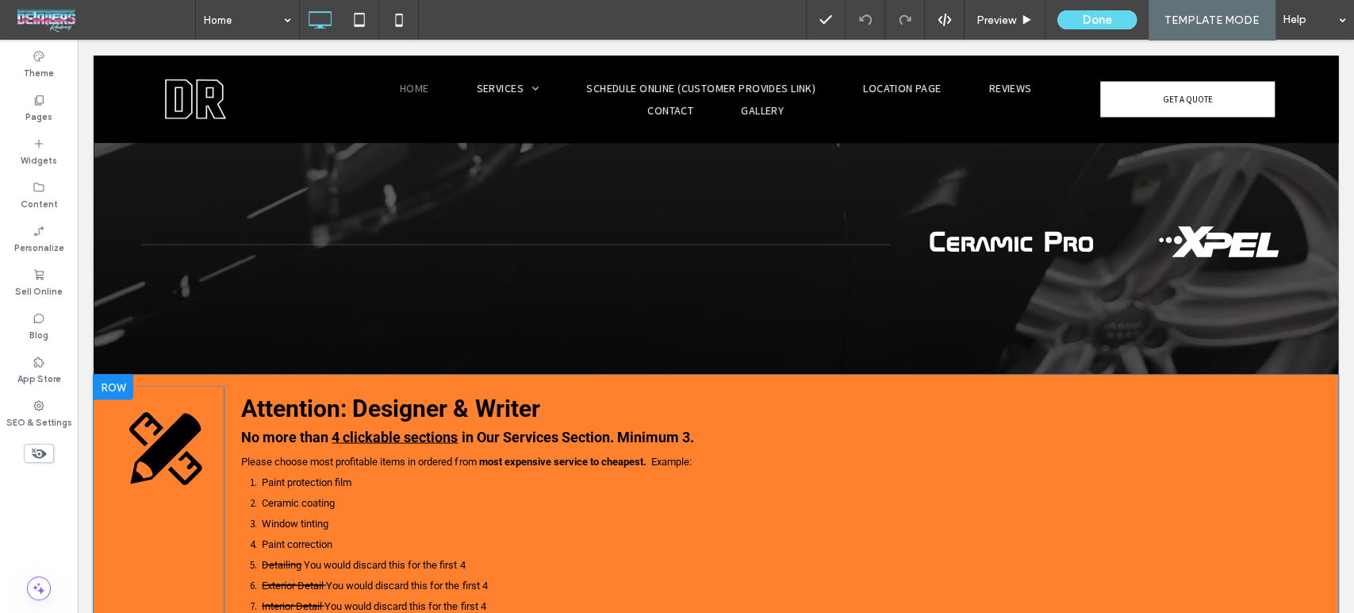
scroll to position [2027, 0]
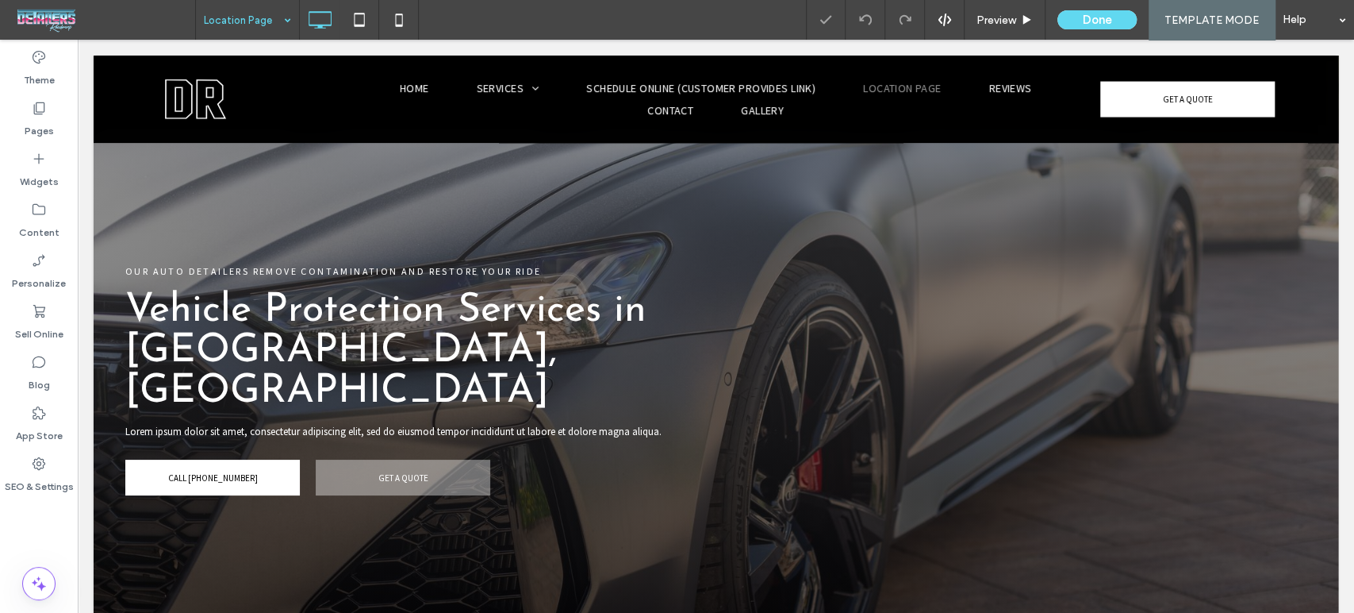
scroll to position [352, 0]
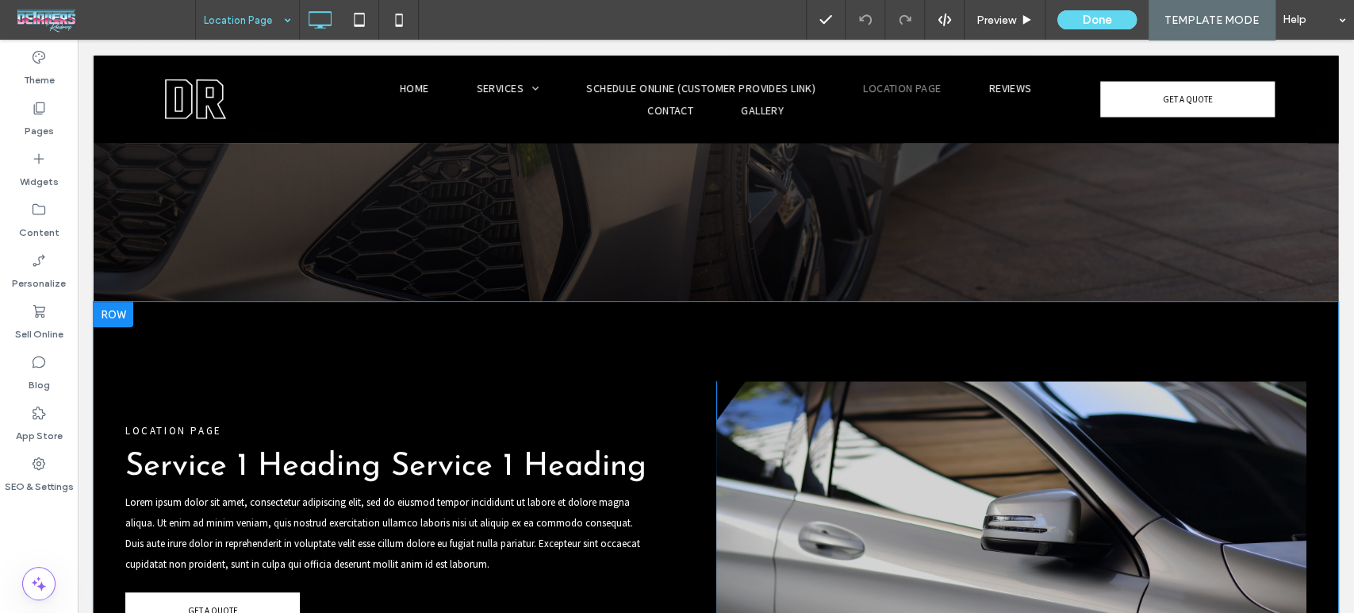
click at [1307, 302] on div "LOCATION PAGE Service 1 Heading Service 1 Heading Lorem ipsum dolor sit amet, c…" at bounding box center [716, 524] width 1245 height 445
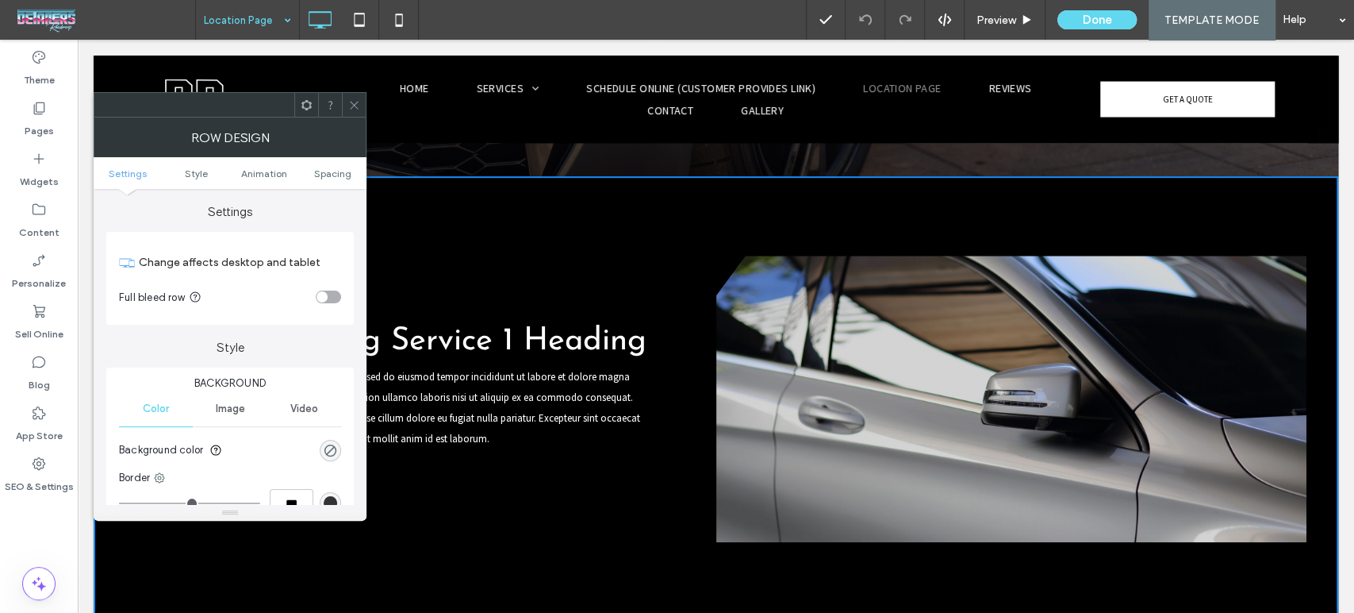
scroll to position [617, 0]
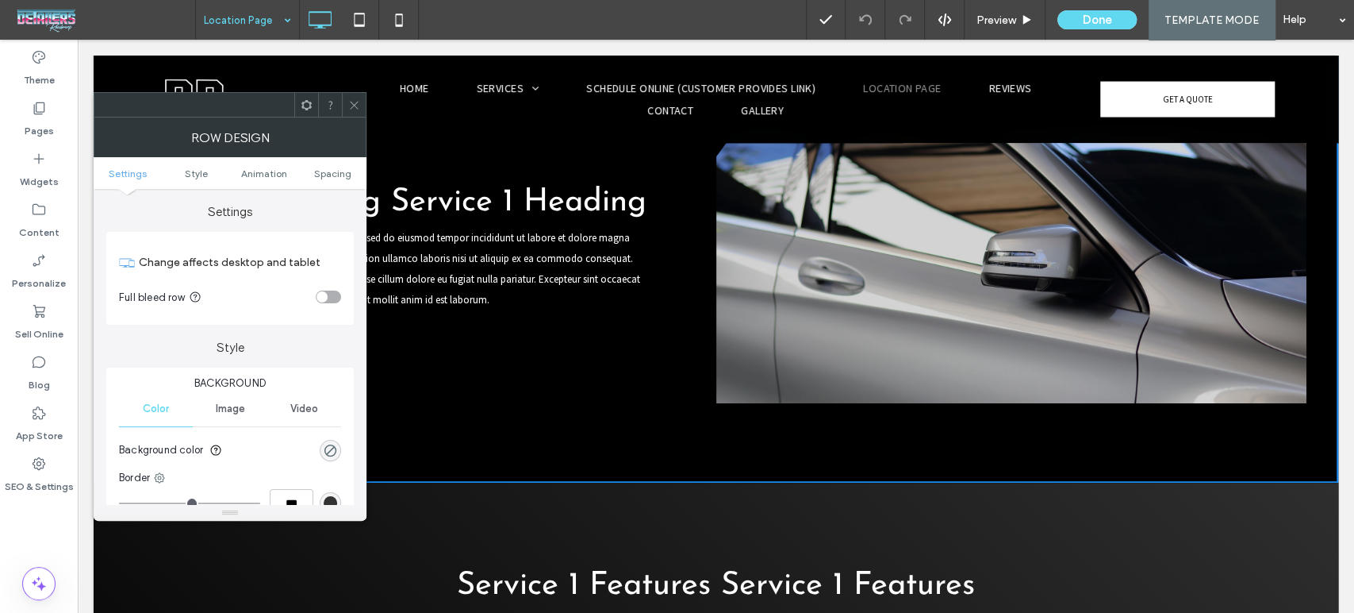
click at [356, 100] on icon at bounding box center [354, 105] width 12 height 12
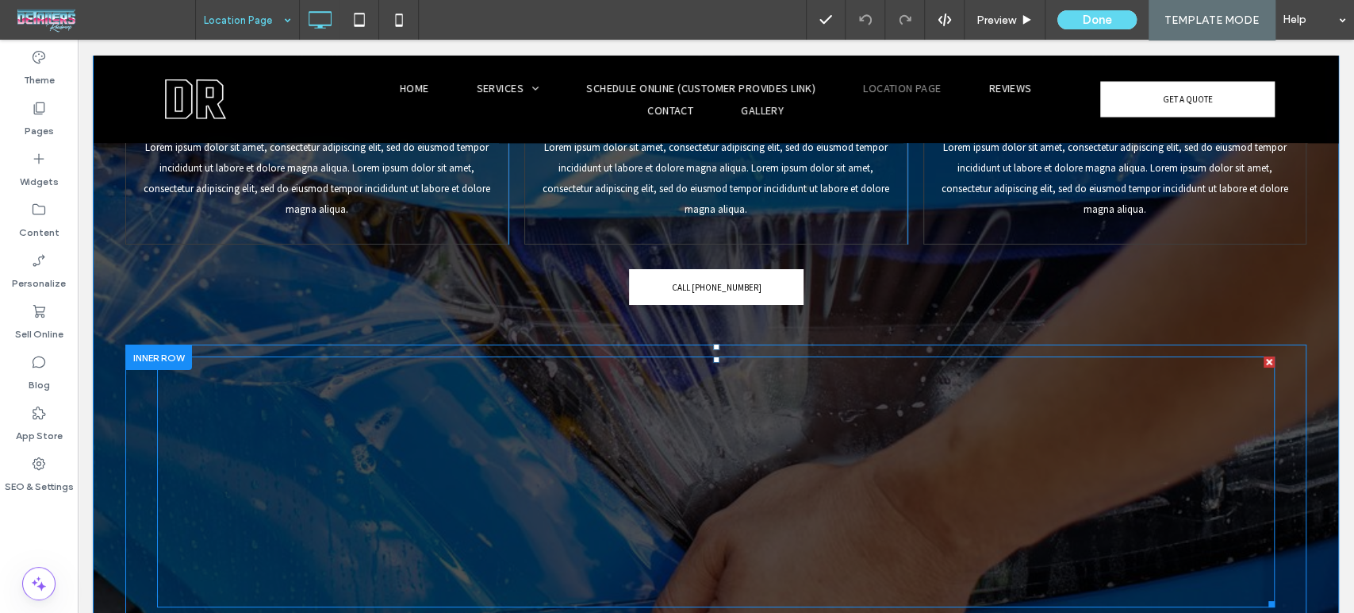
scroll to position [3878, 0]
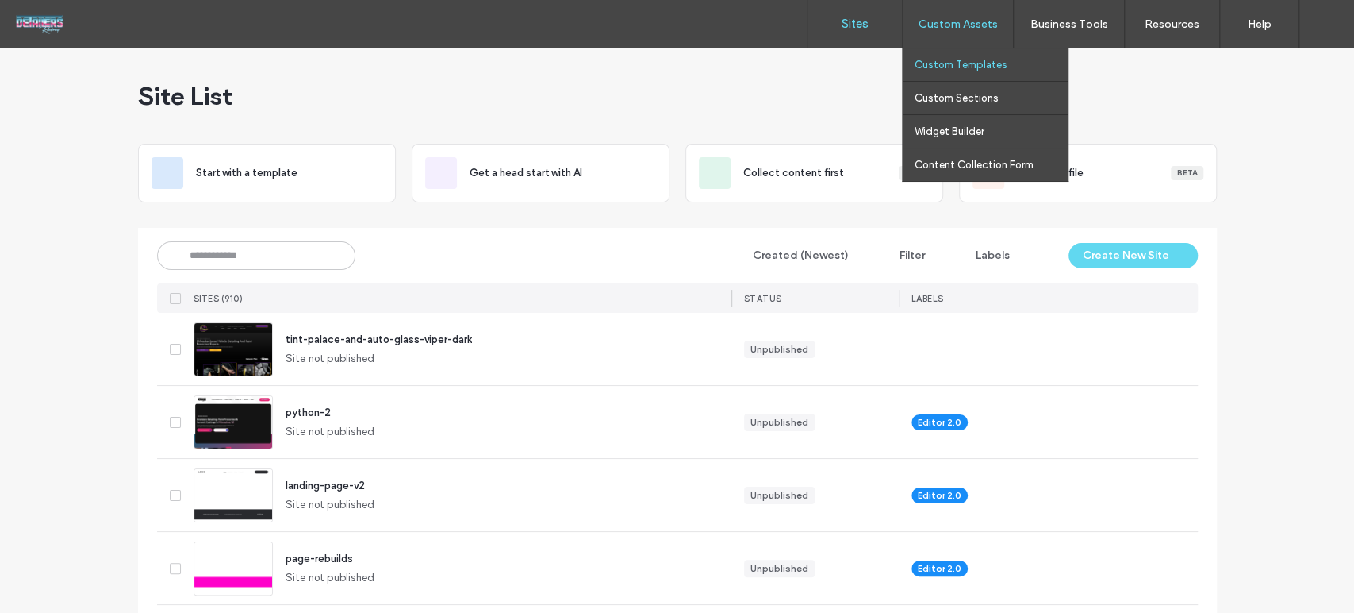
click at [957, 54] on link "Custom Templates" at bounding box center [991, 64] width 153 height 33
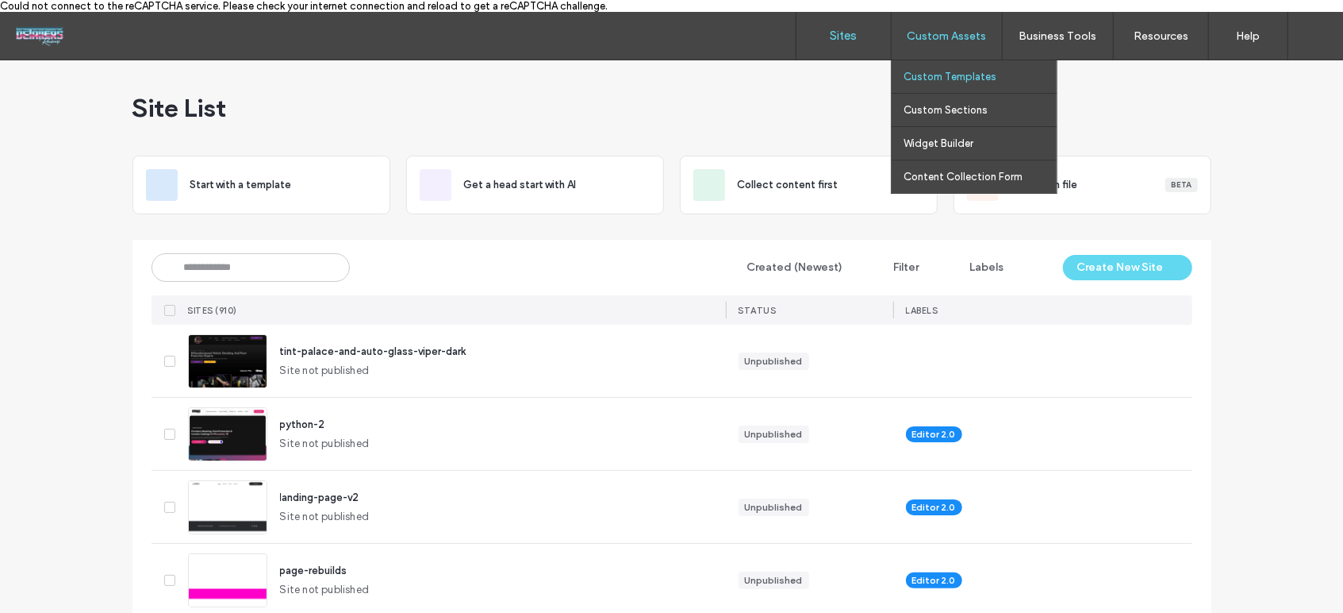
click at [955, 75] on label "Custom Templates" at bounding box center [950, 77] width 93 height 12
